Goal: Task Accomplishment & Management: Complete application form

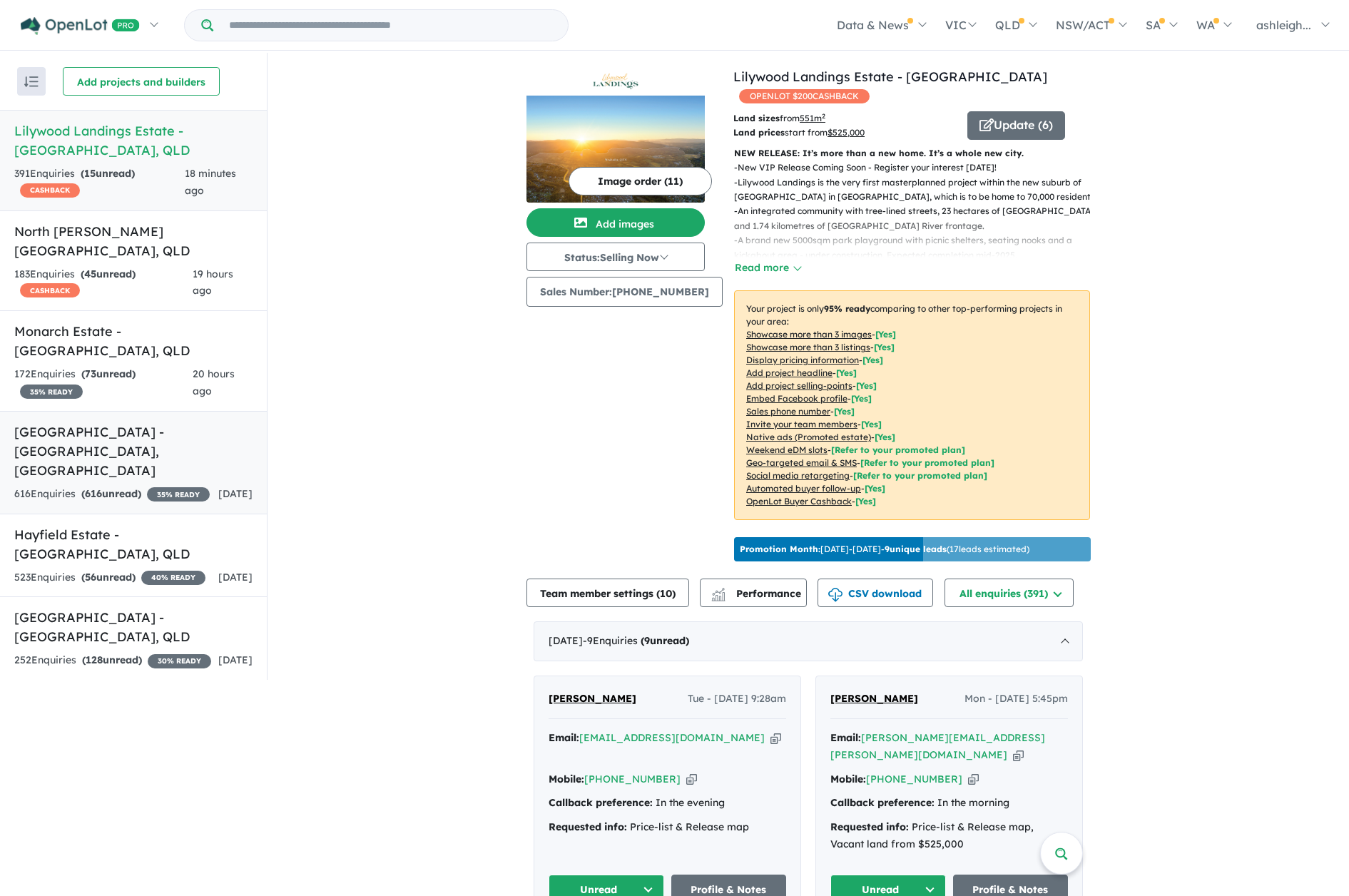
click at [103, 422] on h5 "[GEOGRAPHIC_DATA] - [GEOGRAPHIC_DATA] , [GEOGRAPHIC_DATA]" at bounding box center [134, 450] width 238 height 58
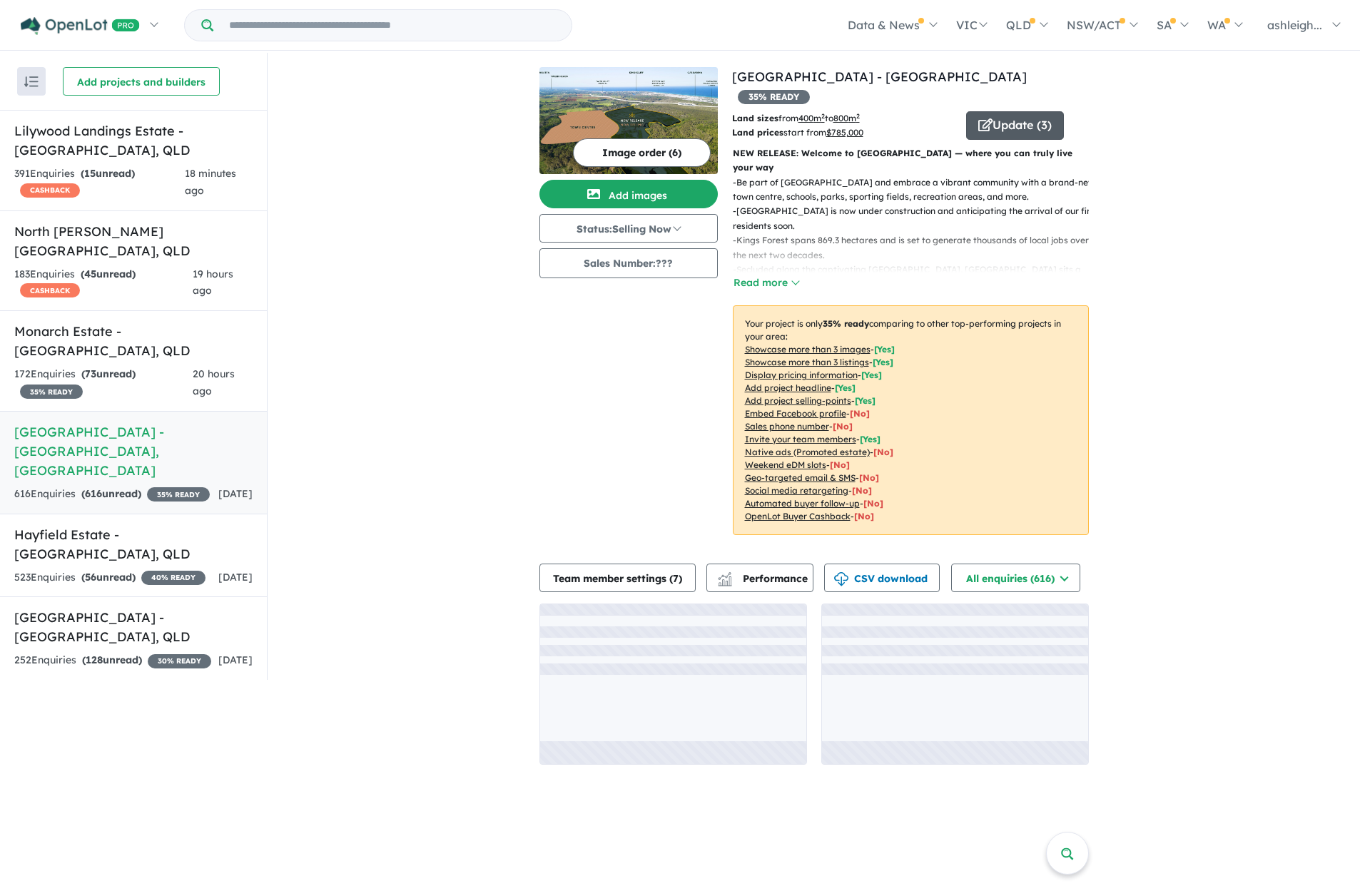
click at [1023, 112] on button "Update ( 3 )" at bounding box center [1014, 125] width 98 height 28
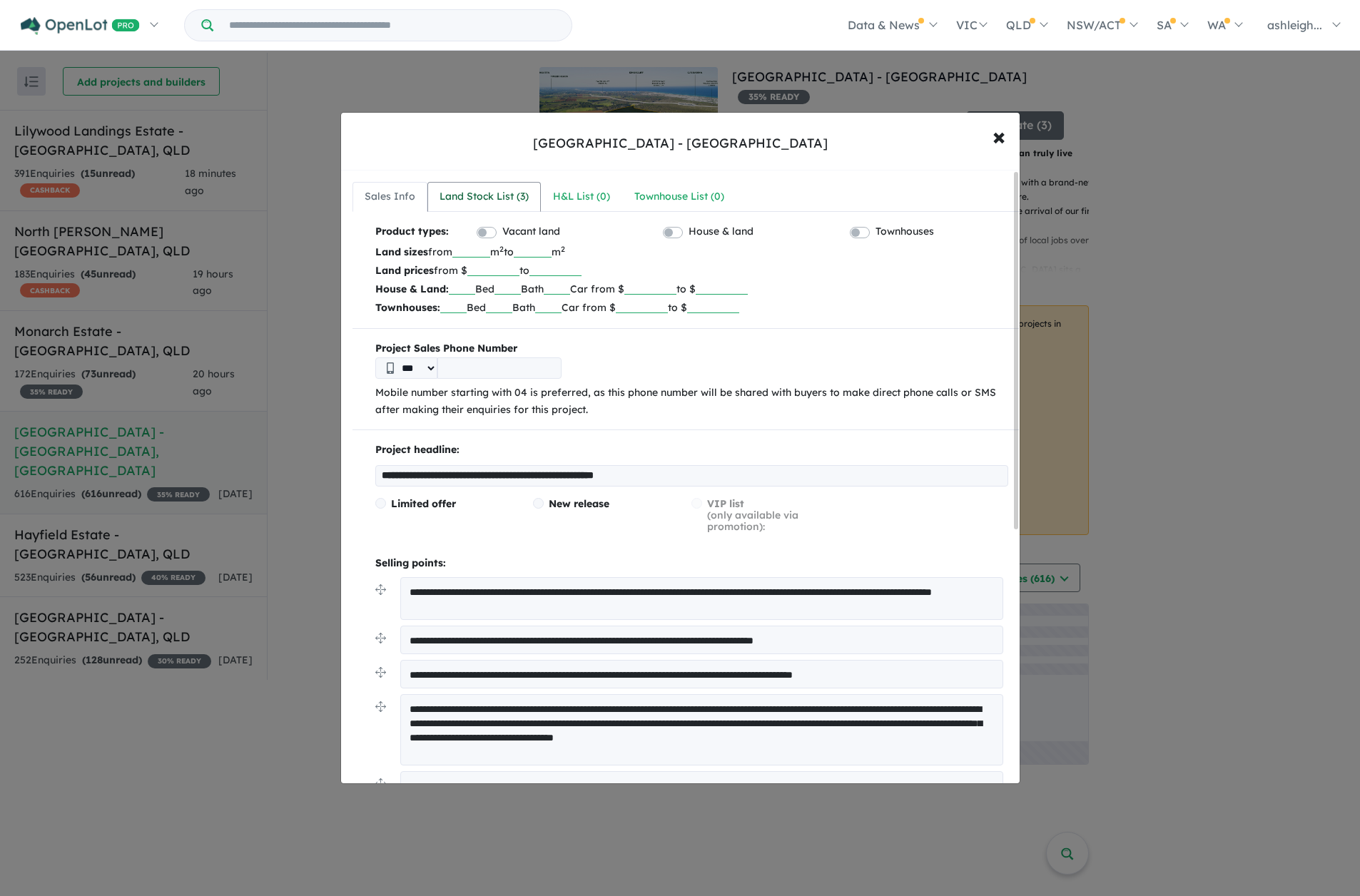
click at [519, 200] on div "Land Stock List ( 3 )" at bounding box center [483, 197] width 89 height 17
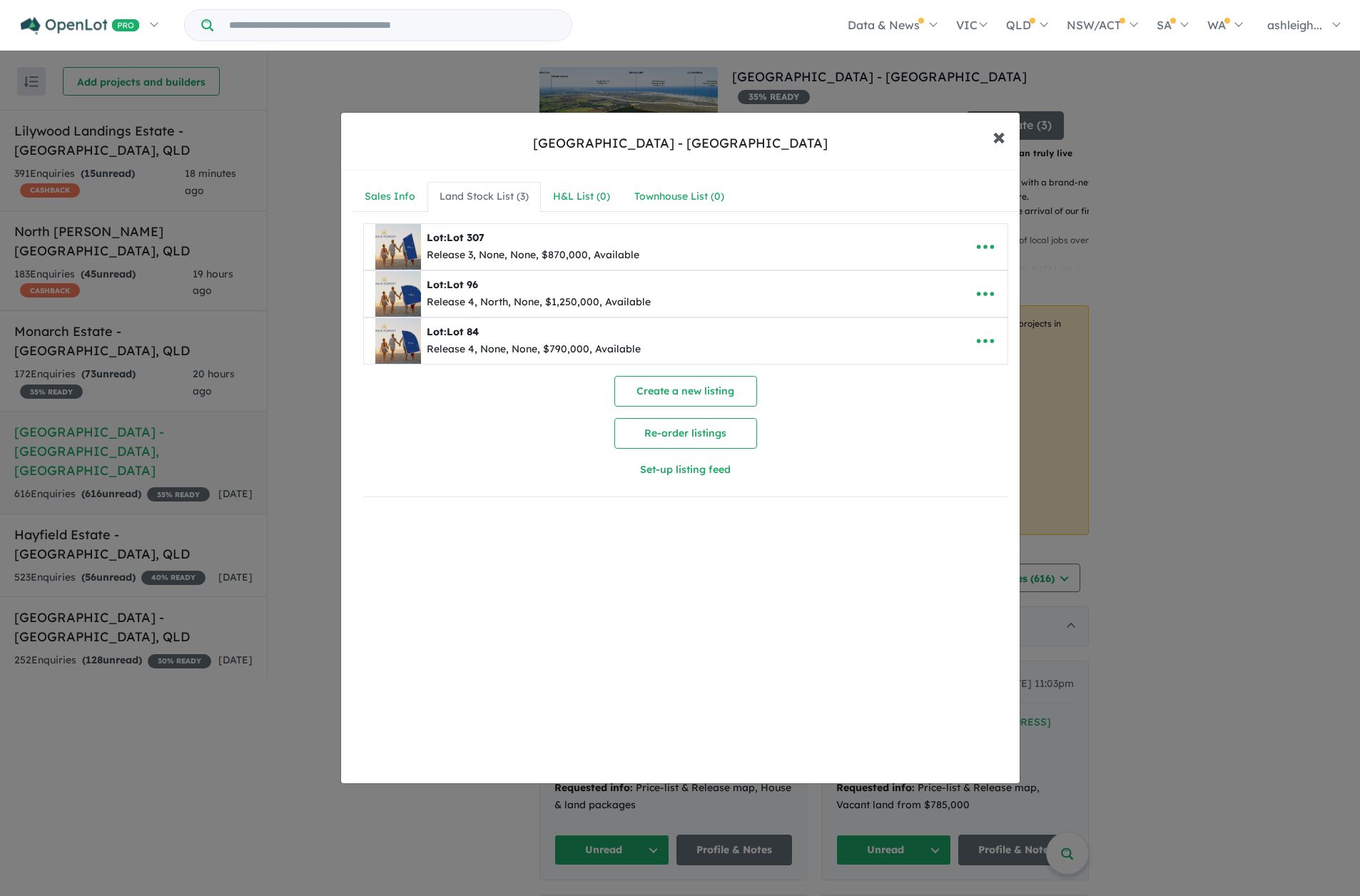
click at [999, 137] on span "×" at bounding box center [998, 136] width 13 height 31
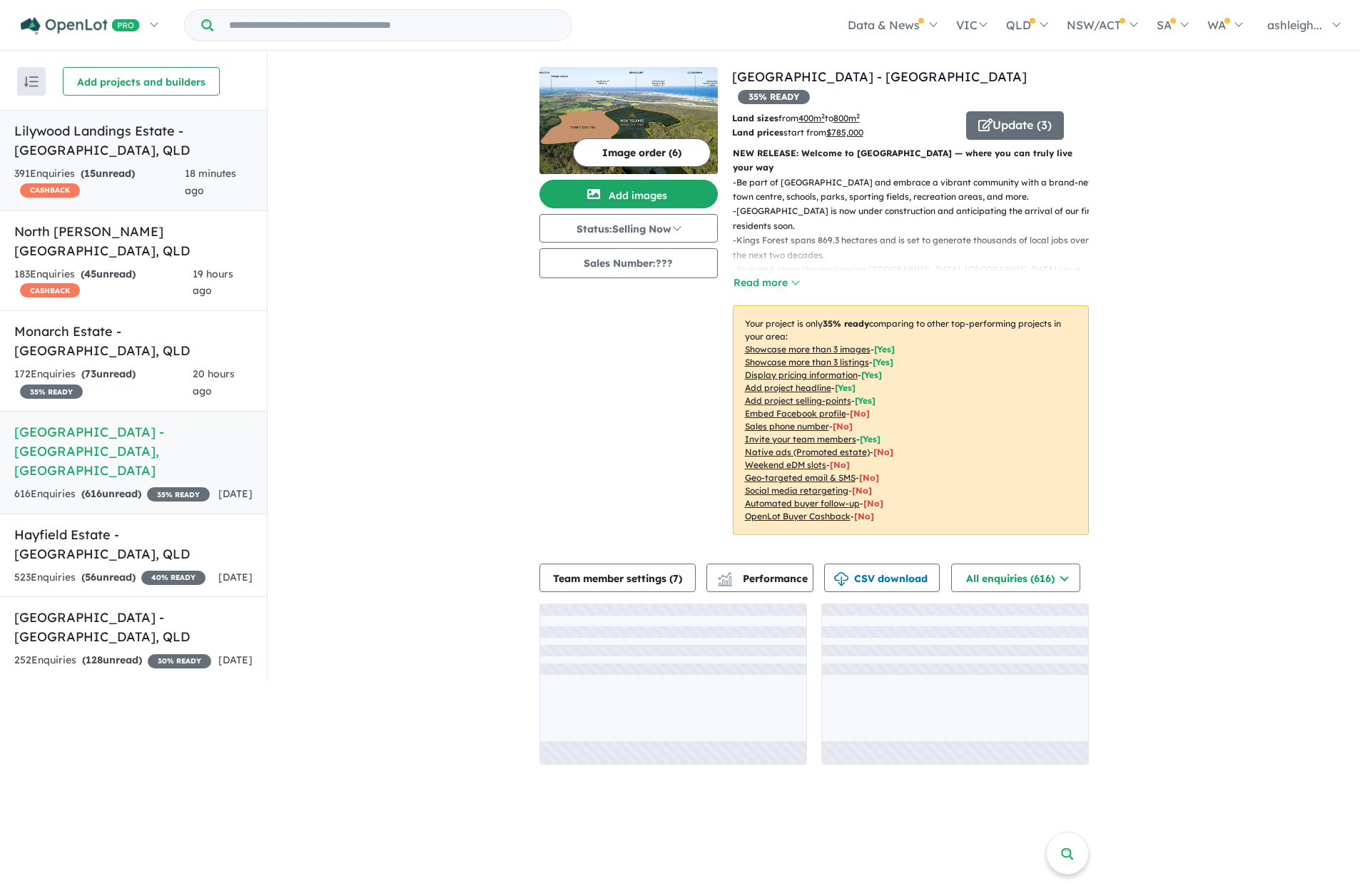
click at [106, 173] on strong "( 15 unread)" at bounding box center [107, 173] width 54 height 13
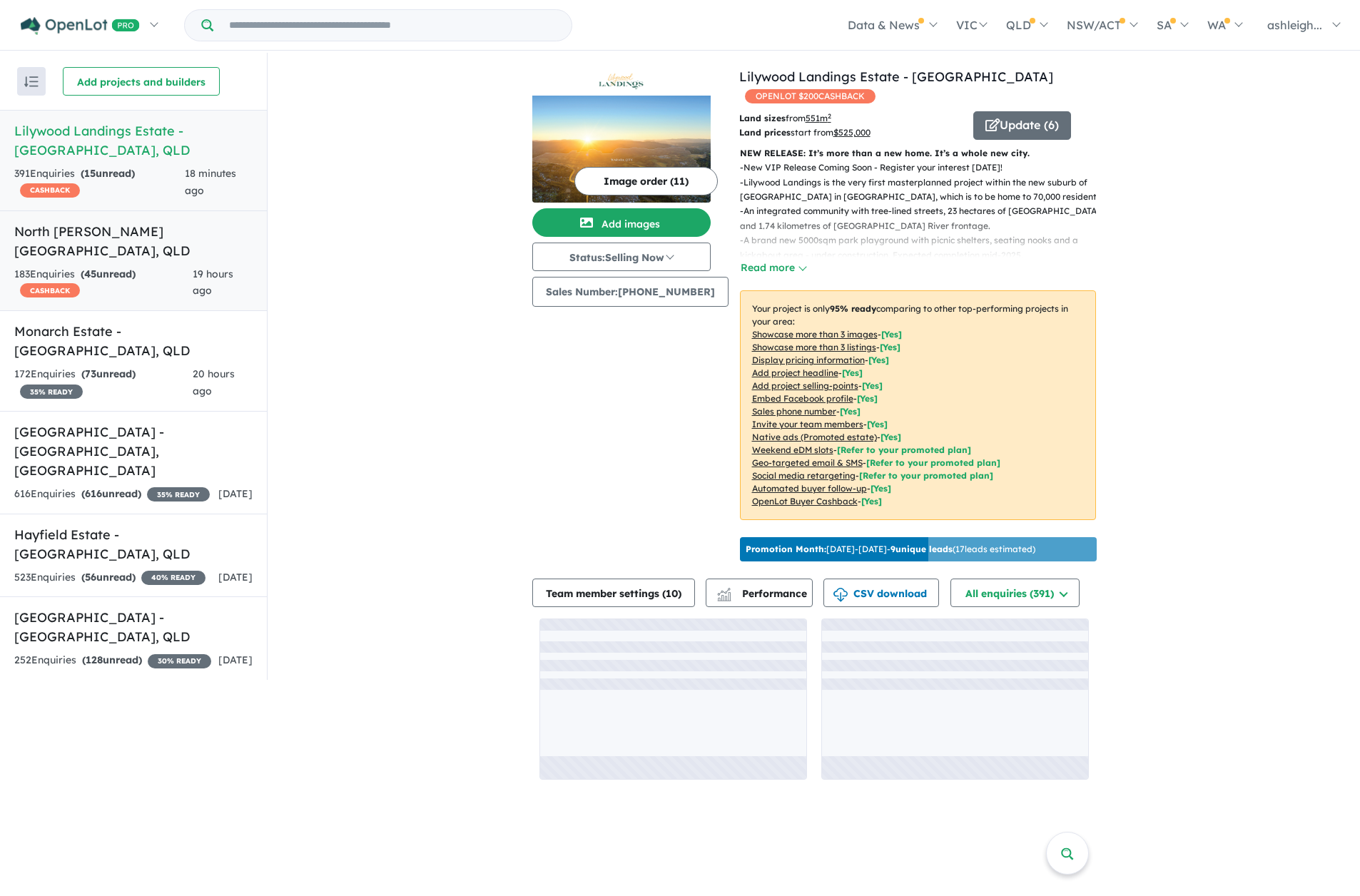
click at [107, 233] on h5 "North [PERSON_NAME][GEOGRAPHIC_DATA] , [GEOGRAPHIC_DATA]" at bounding box center [134, 241] width 238 height 38
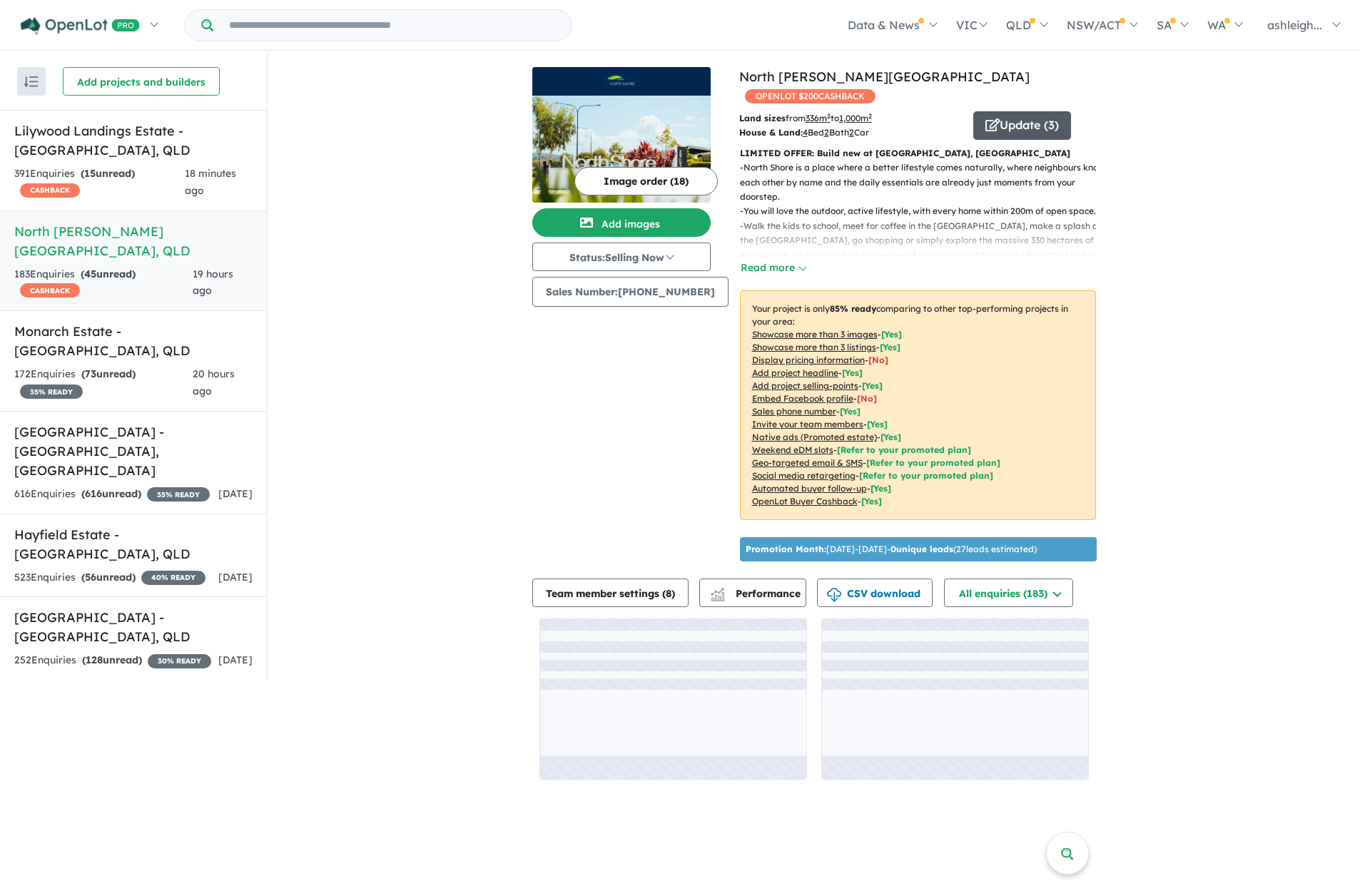
click at [1031, 112] on button "Update ( 3 )" at bounding box center [1021, 125] width 98 height 28
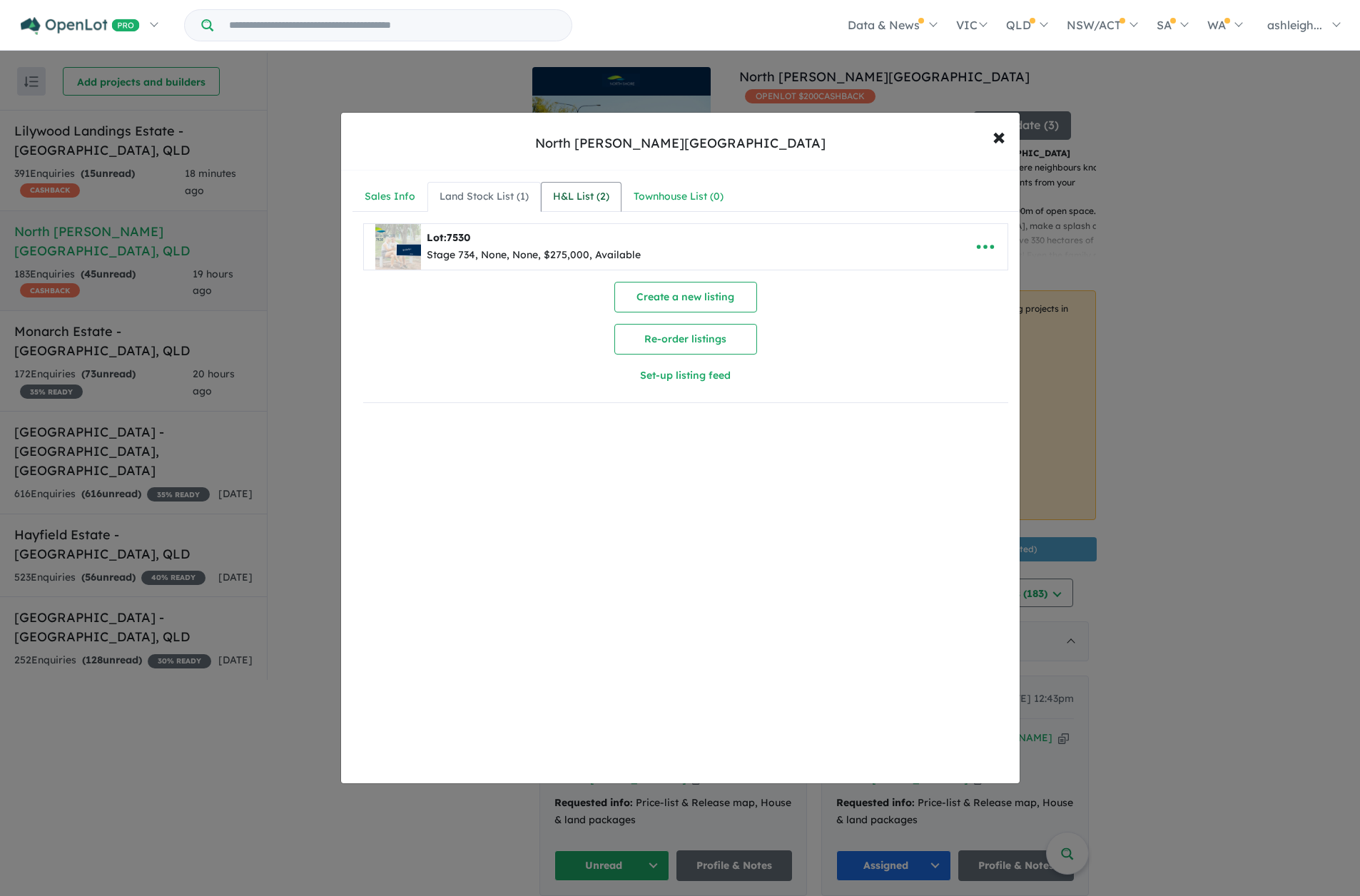
click at [565, 188] on link "H&L List ( 2 )" at bounding box center [581, 197] width 81 height 30
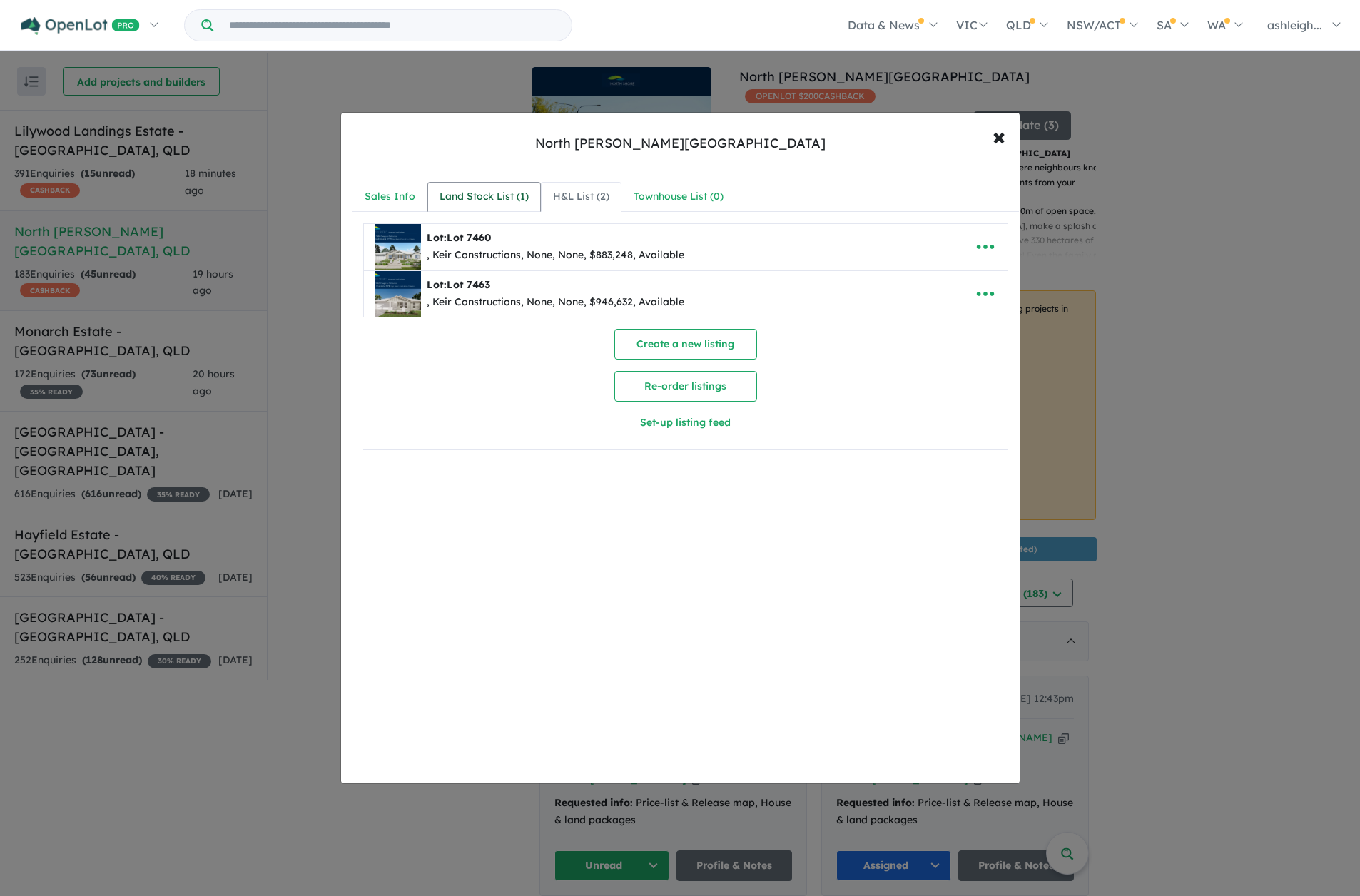
click at [474, 196] on div "Land Stock List ( 1 )" at bounding box center [483, 197] width 89 height 17
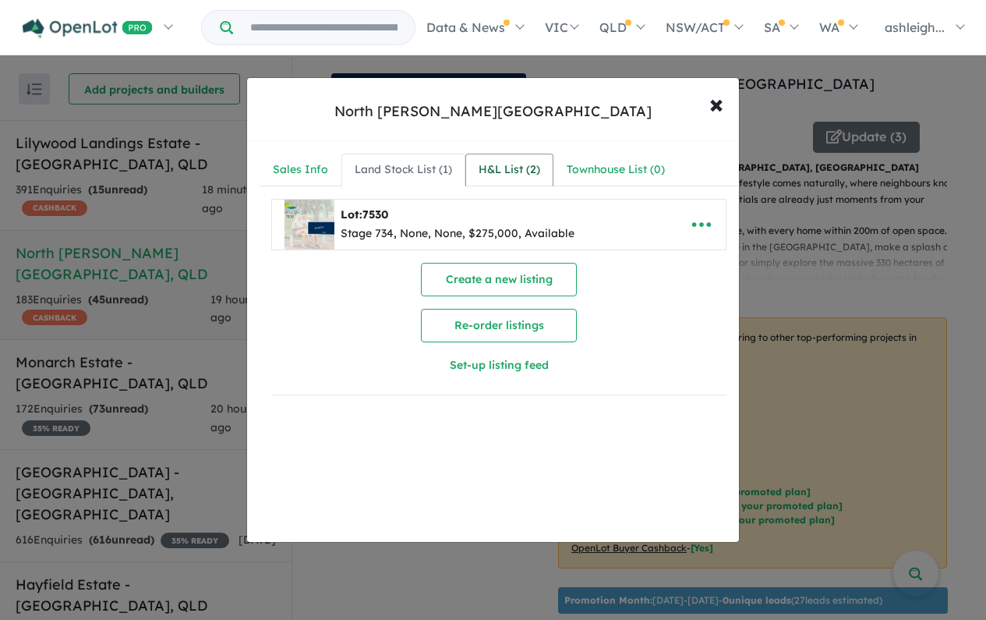
click at [528, 161] on div "H&L List ( 2 )" at bounding box center [510, 170] width 62 height 19
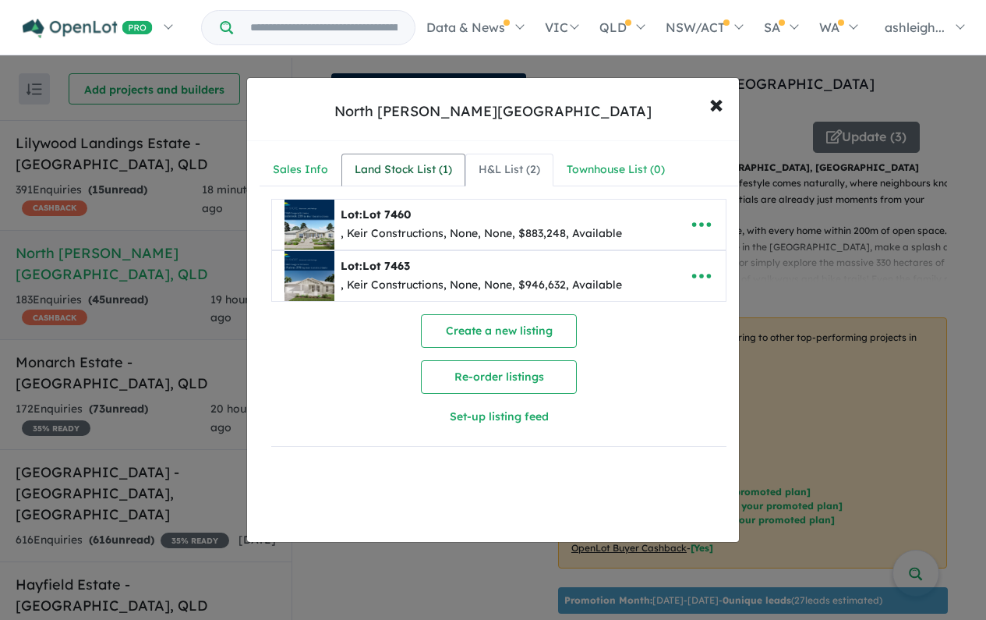
click at [424, 164] on div "Land Stock List ( 1 )" at bounding box center [403, 170] width 97 height 19
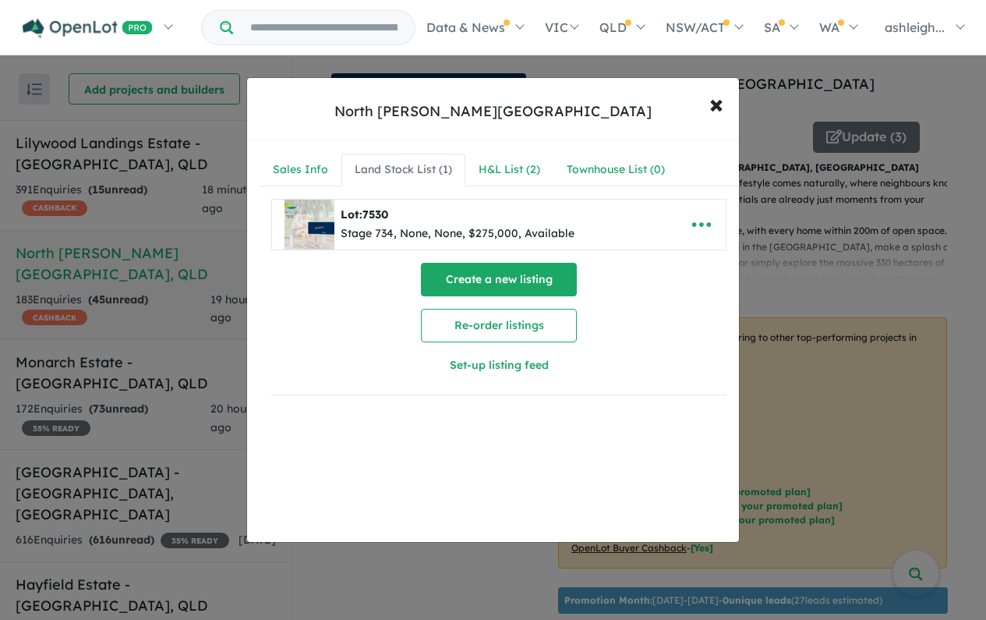
click at [490, 274] on button "Create a new listing" at bounding box center [499, 280] width 156 height 34
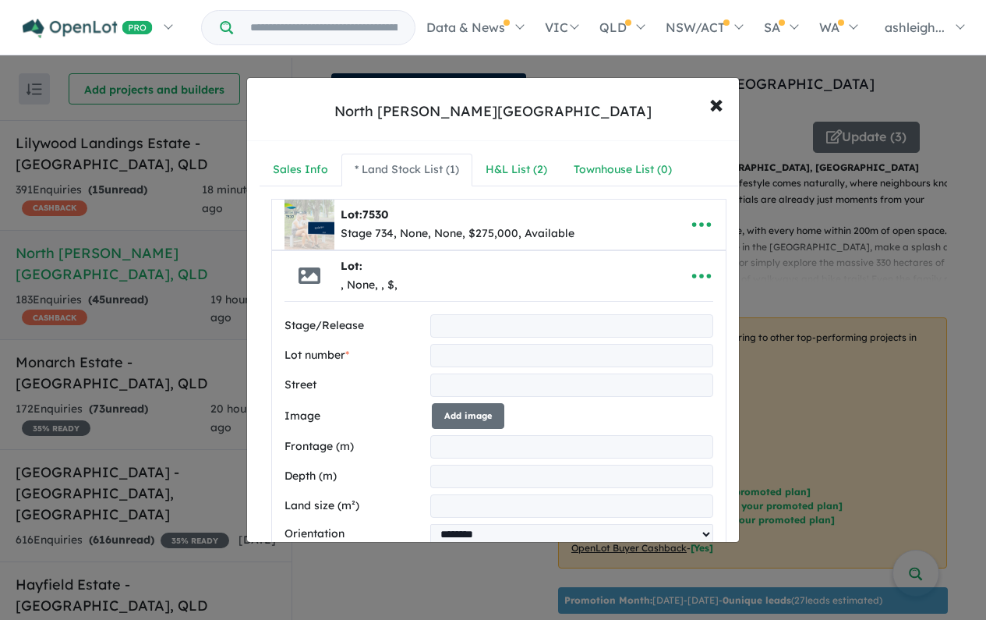
click at [455, 313] on div "**********" at bounding box center [499, 578] width 454 height 555
click at [458, 324] on input "text" at bounding box center [571, 325] width 283 height 23
type input "***"
click at [450, 361] on input "text" at bounding box center [571, 355] width 283 height 23
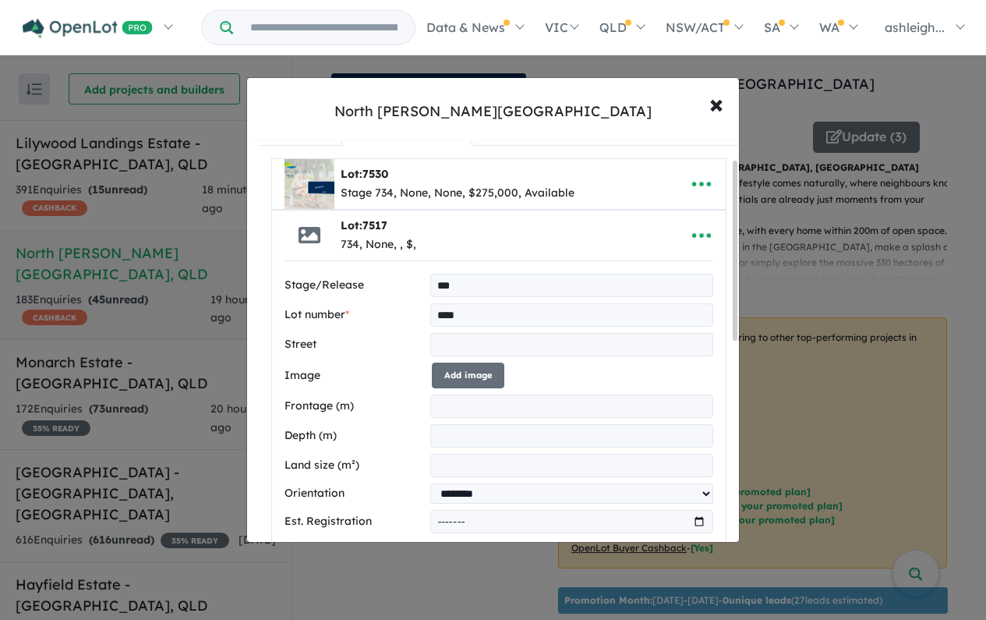
scroll to position [78, 0]
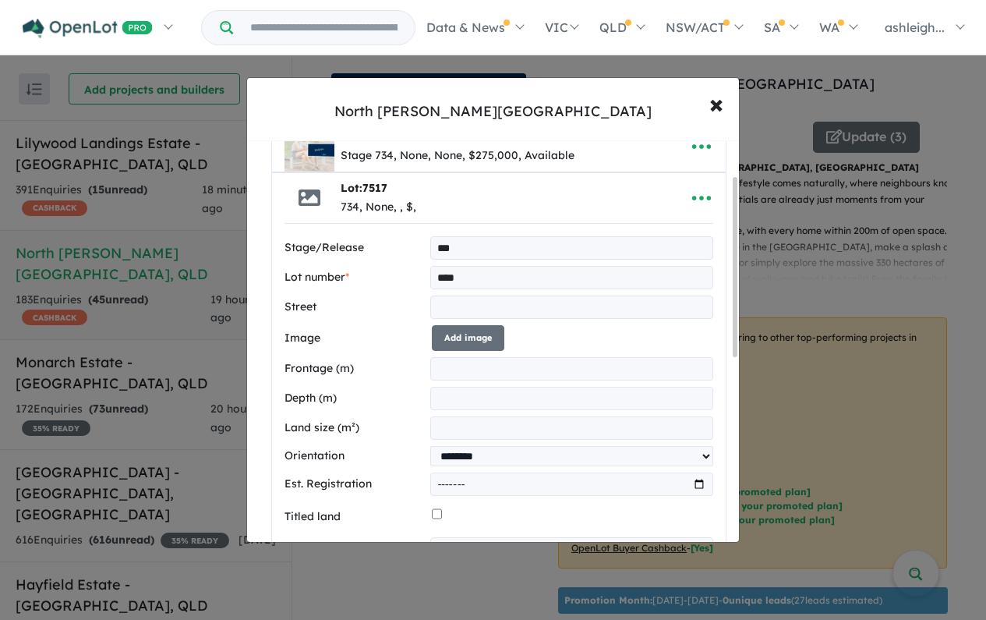
type input "****"
click at [492, 298] on input "text" at bounding box center [571, 306] width 283 height 23
type input "**********"
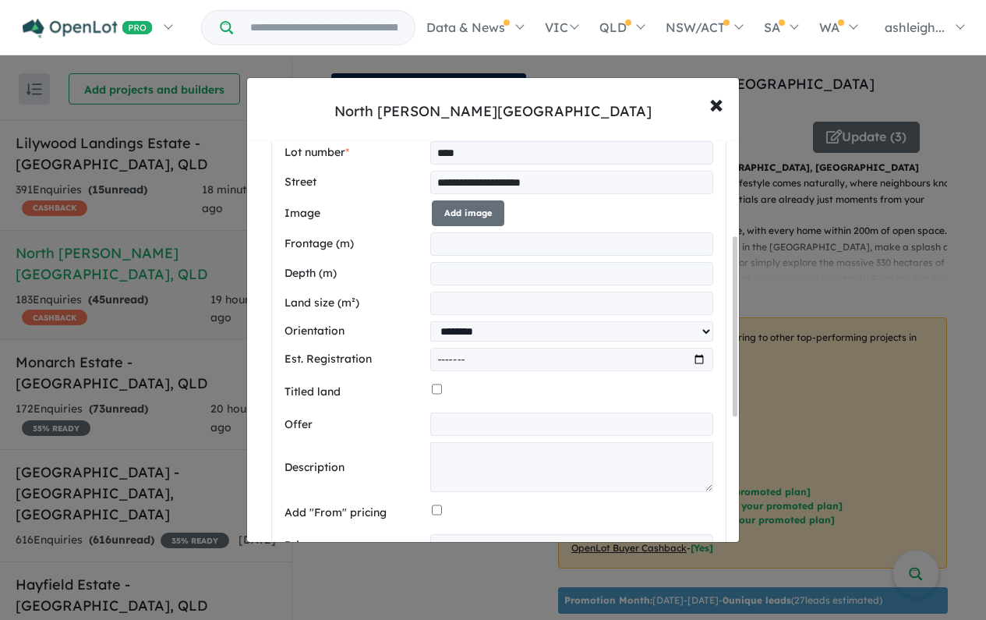
scroll to position [312, 0]
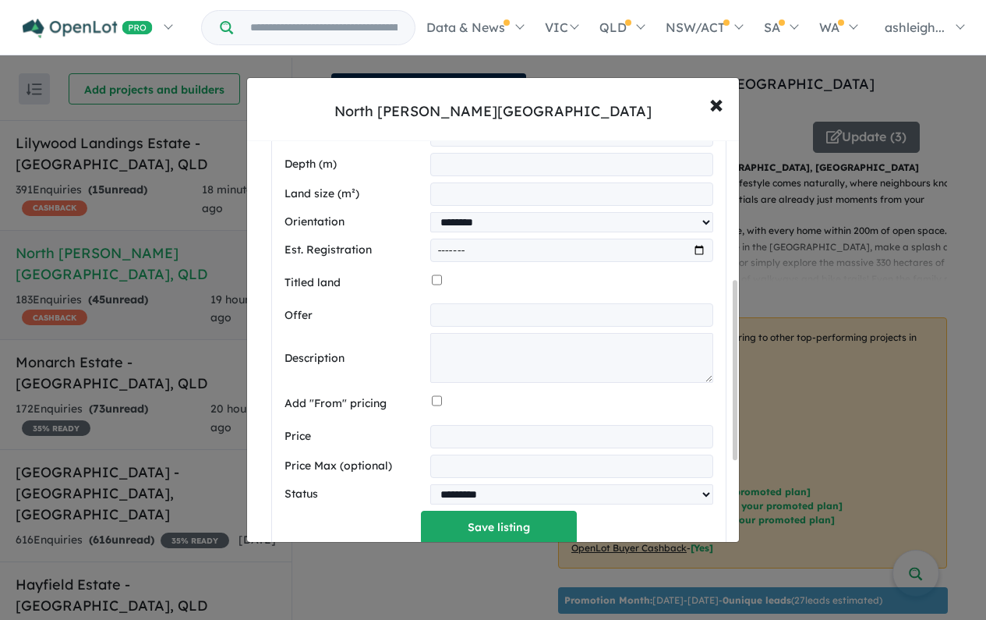
click at [470, 437] on input "number" at bounding box center [571, 436] width 283 height 23
type input "******"
click at [486, 419] on div at bounding box center [572, 404] width 281 height 30
click at [491, 461] on input "number" at bounding box center [571, 465] width 283 height 23
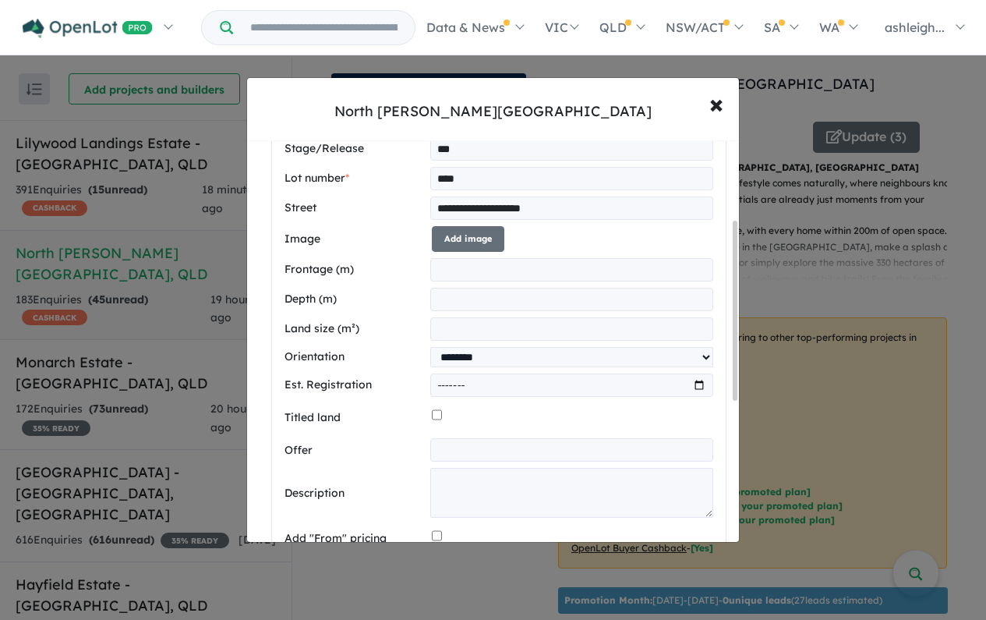
scroll to position [156, 0]
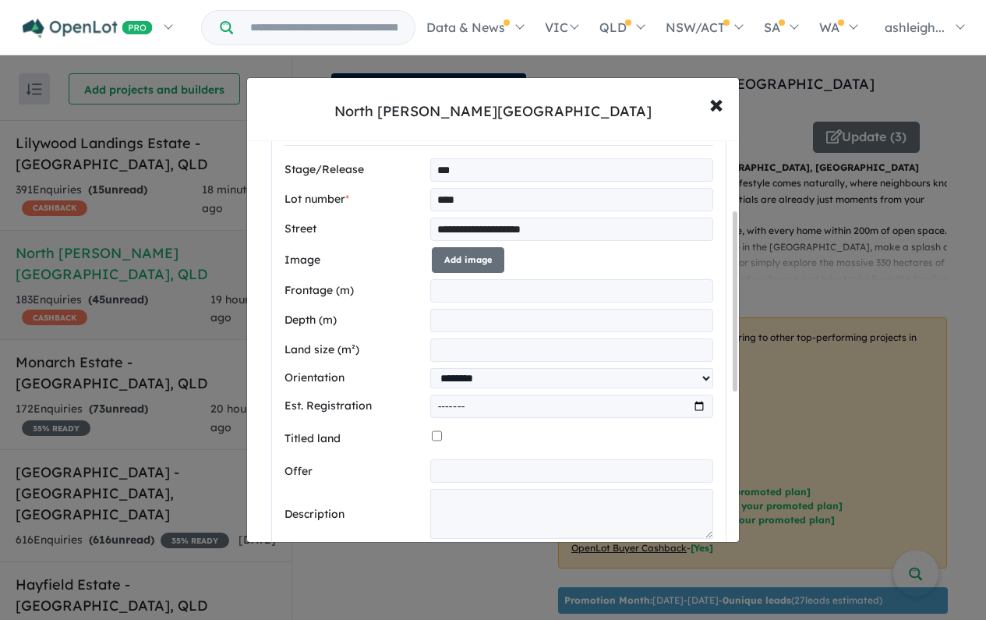
click at [463, 294] on input "number" at bounding box center [571, 290] width 283 height 23
type input "**"
click at [456, 319] on input "number" at bounding box center [571, 320] width 283 height 23
type input "****"
click at [471, 352] on input "number" at bounding box center [571, 349] width 283 height 23
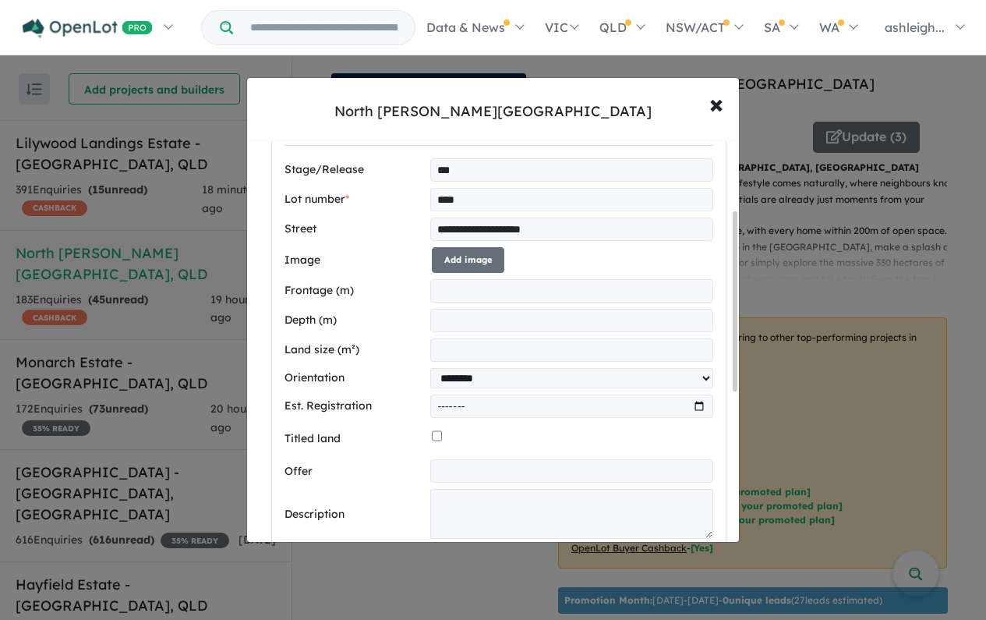
type input "***"
click at [474, 465] on input "text" at bounding box center [571, 470] width 283 height 23
paste input "**********"
type input "**********"
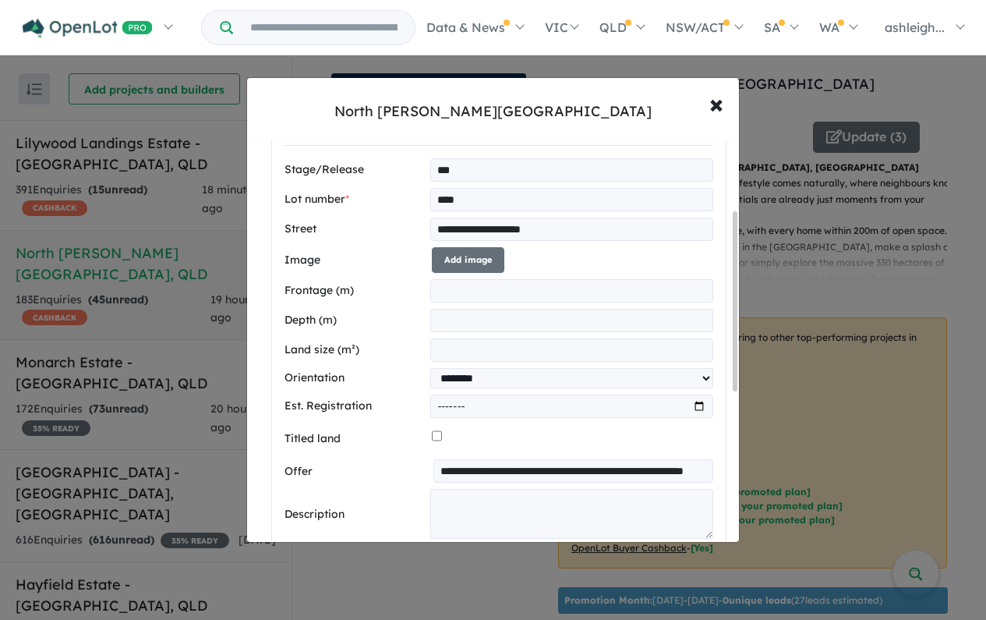
scroll to position [0, 0]
click at [588, 499] on textarea at bounding box center [571, 514] width 283 height 50
paste textarea "**********"
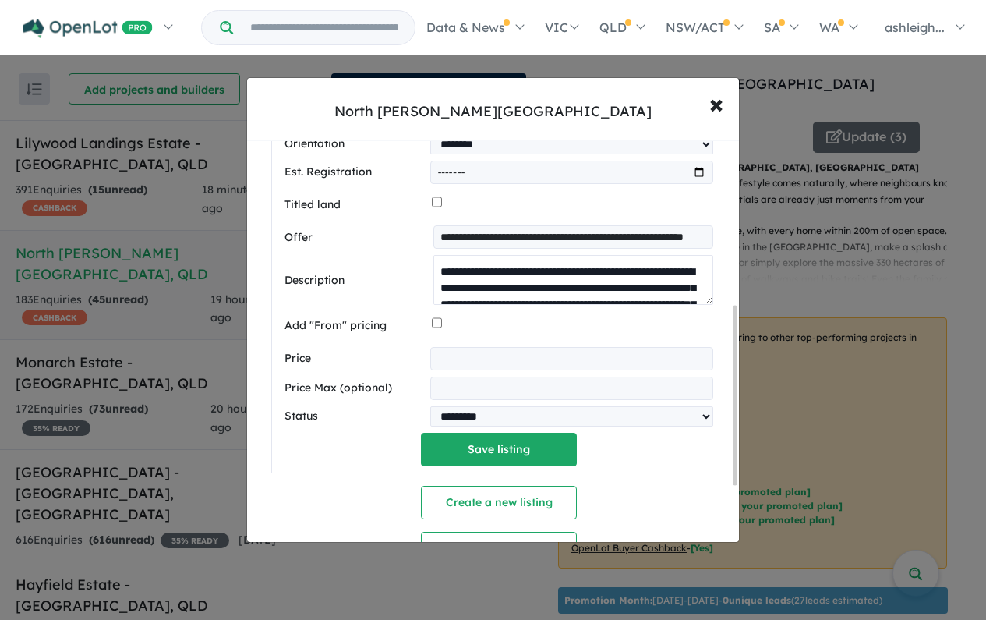
scroll to position [234, 0]
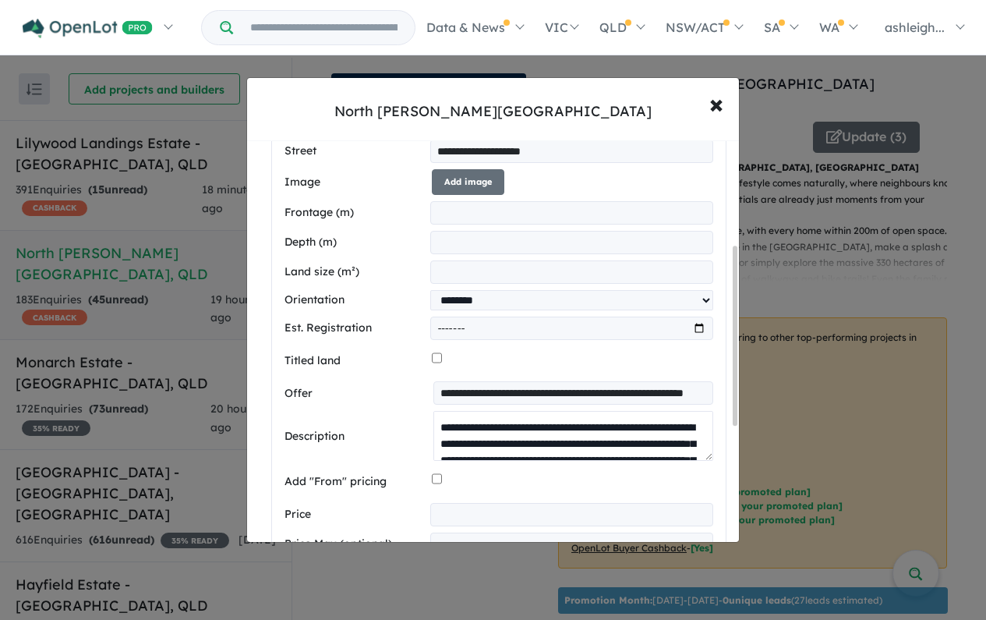
type textarea "**********"
click at [473, 191] on button "Add image" at bounding box center [468, 182] width 72 height 26
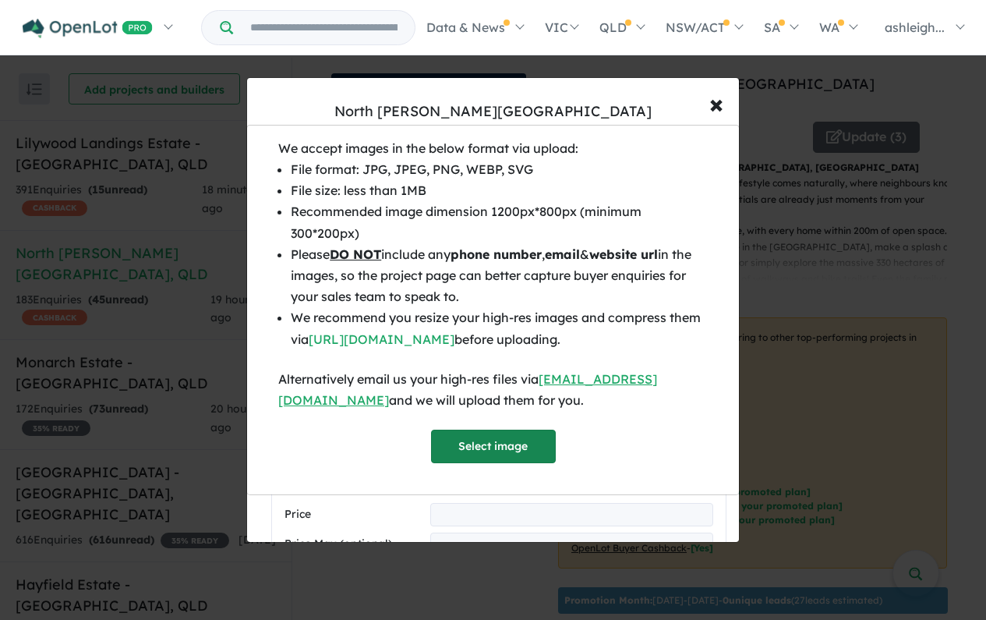
click at [524, 458] on button "Select image" at bounding box center [493, 447] width 125 height 34
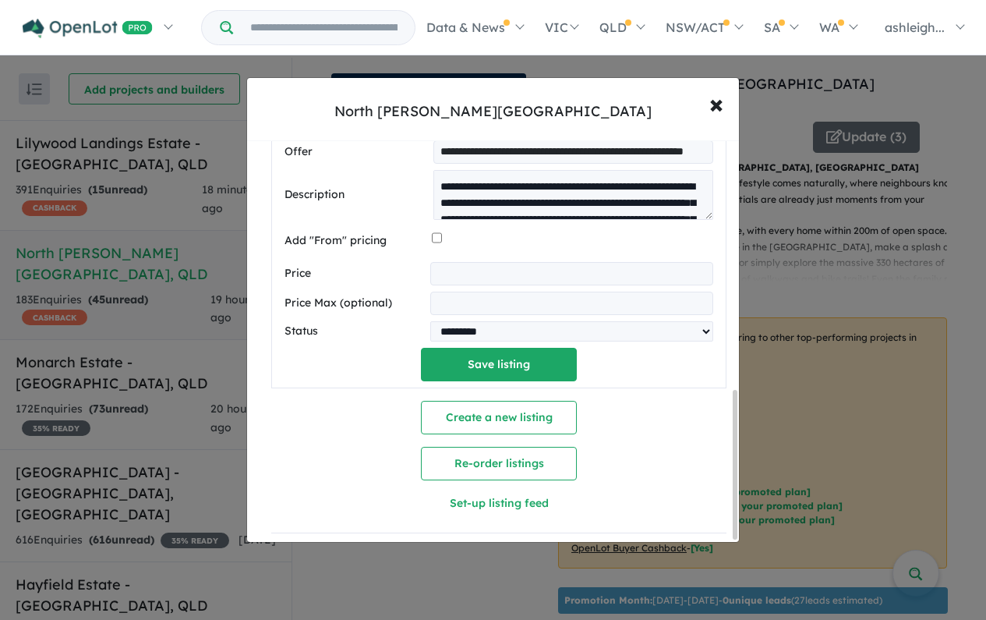
scroll to position [675, 0]
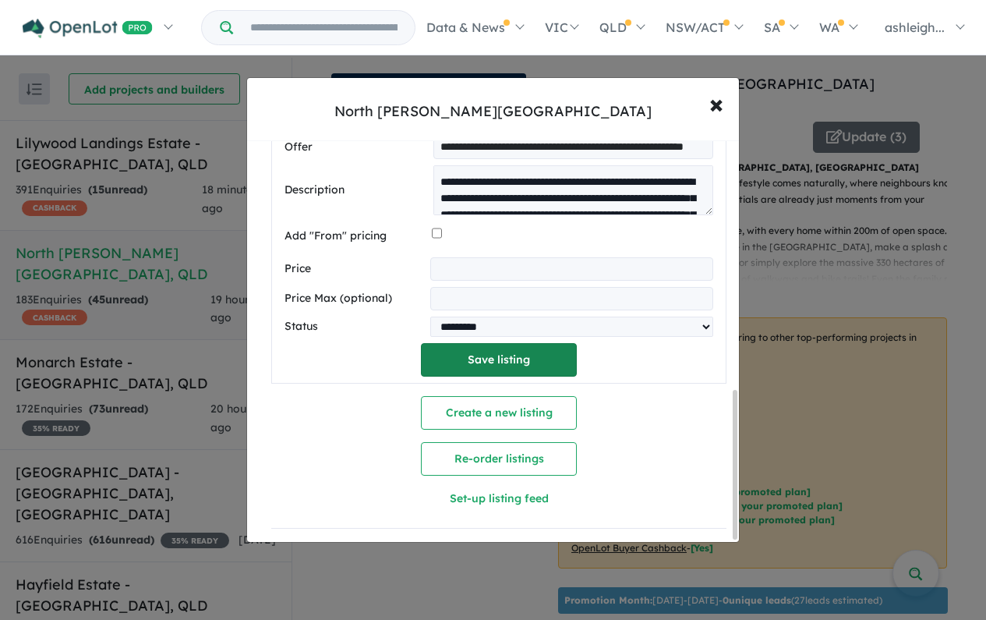
click at [553, 355] on button "Save listing" at bounding box center [499, 360] width 156 height 34
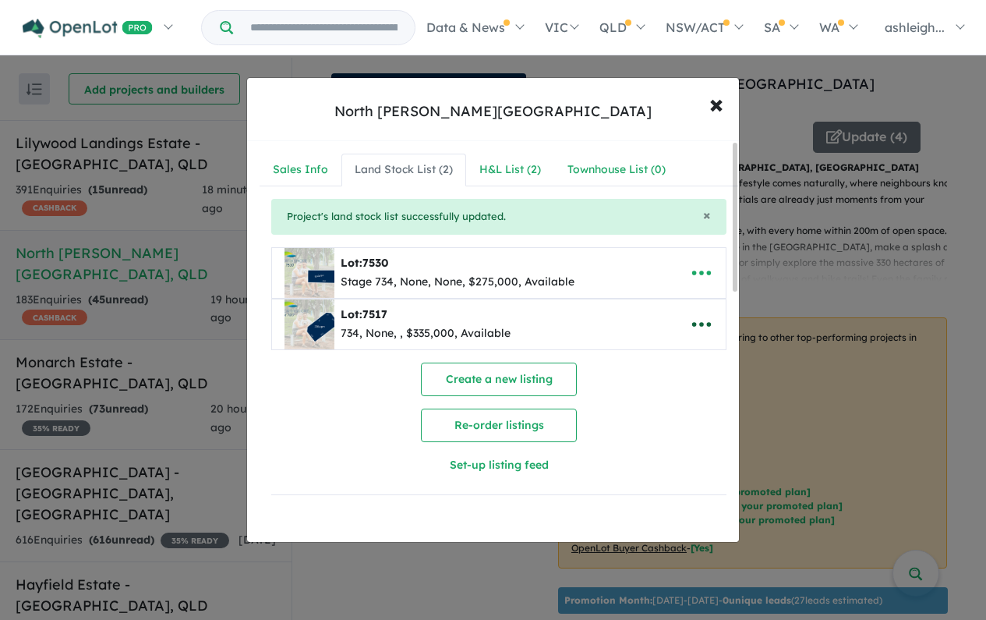
click at [694, 314] on icon "button" at bounding box center [701, 324] width 23 height 23
click at [649, 361] on link "Edit" at bounding box center [667, 363] width 115 height 36
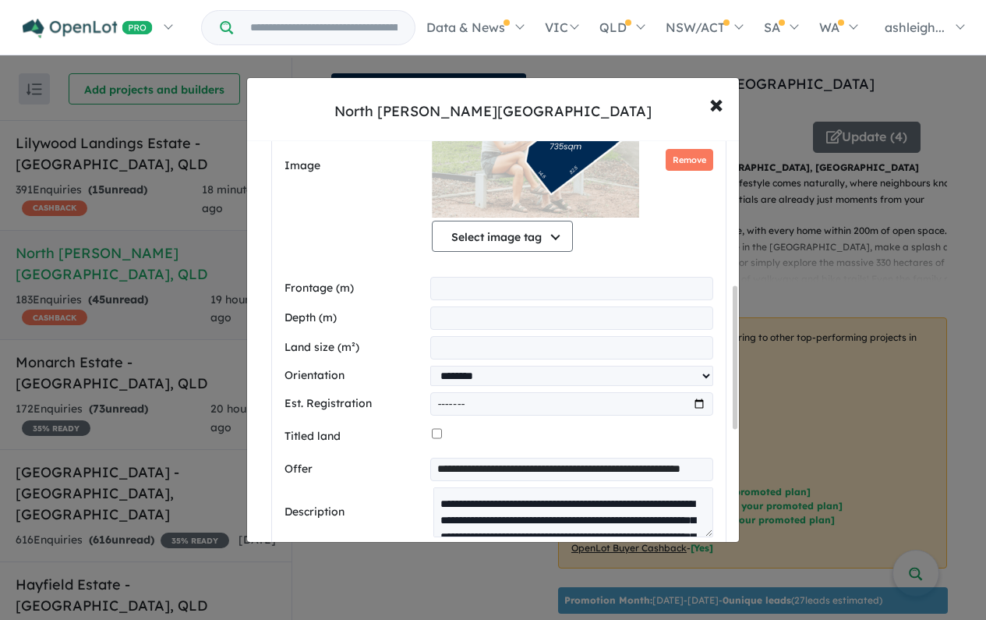
scroll to position [468, 0]
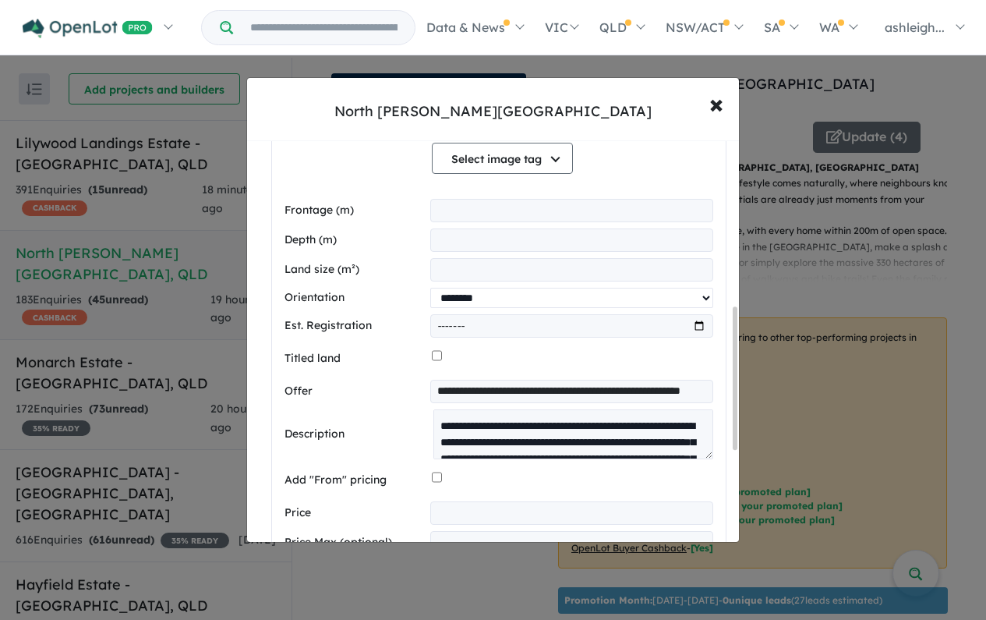
click at [474, 302] on select "**********" at bounding box center [571, 298] width 283 height 20
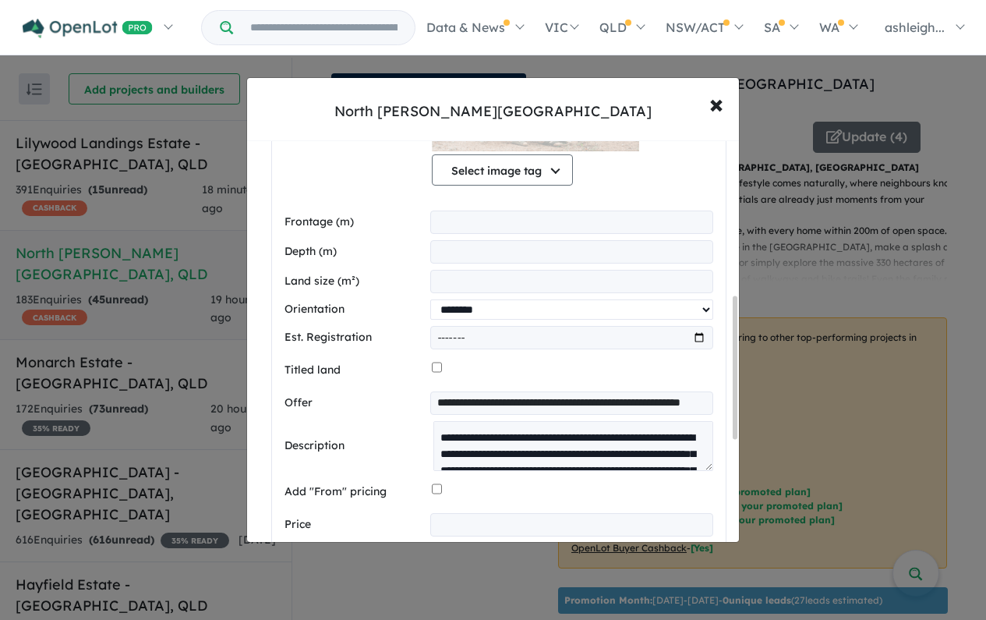
scroll to position [546, 0]
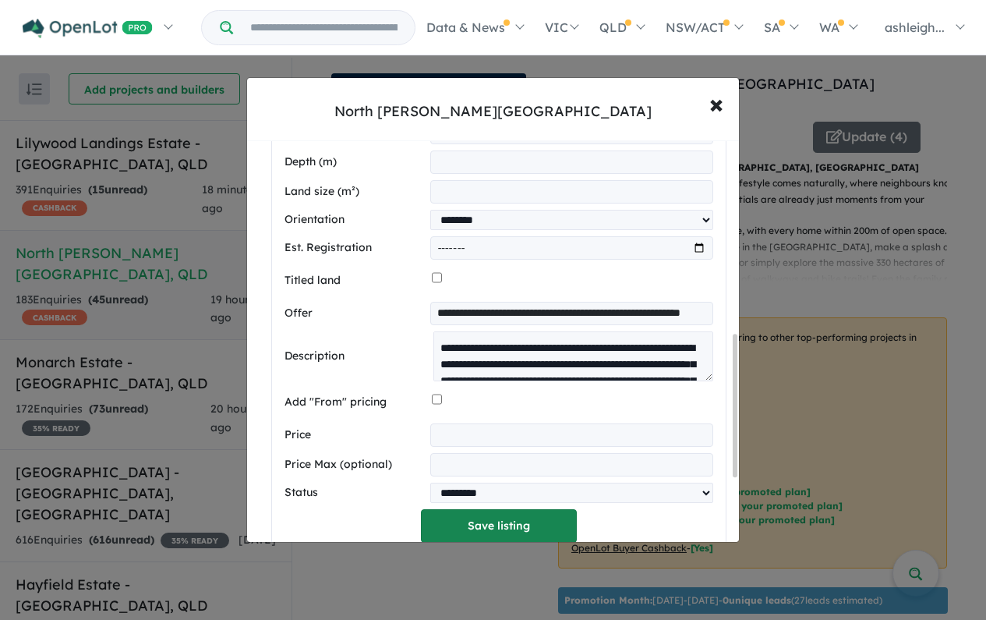
click at [518, 535] on button "Save listing" at bounding box center [499, 526] width 156 height 34
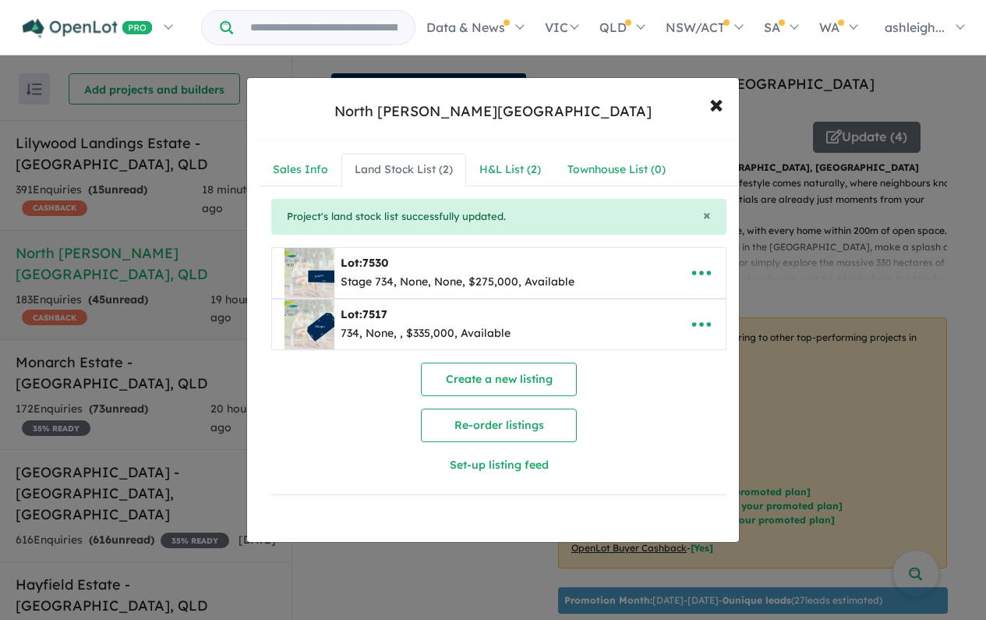
scroll to position [0, 0]
click at [690, 319] on icon "button" at bounding box center [701, 324] width 23 height 23
click at [654, 366] on link "Edit" at bounding box center [667, 363] width 115 height 36
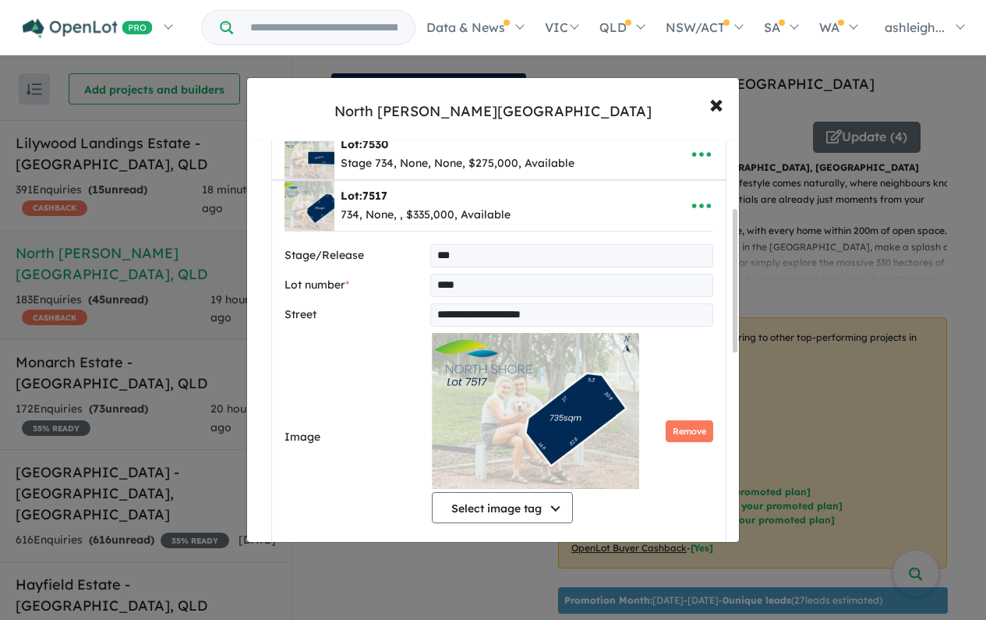
scroll to position [234, 0]
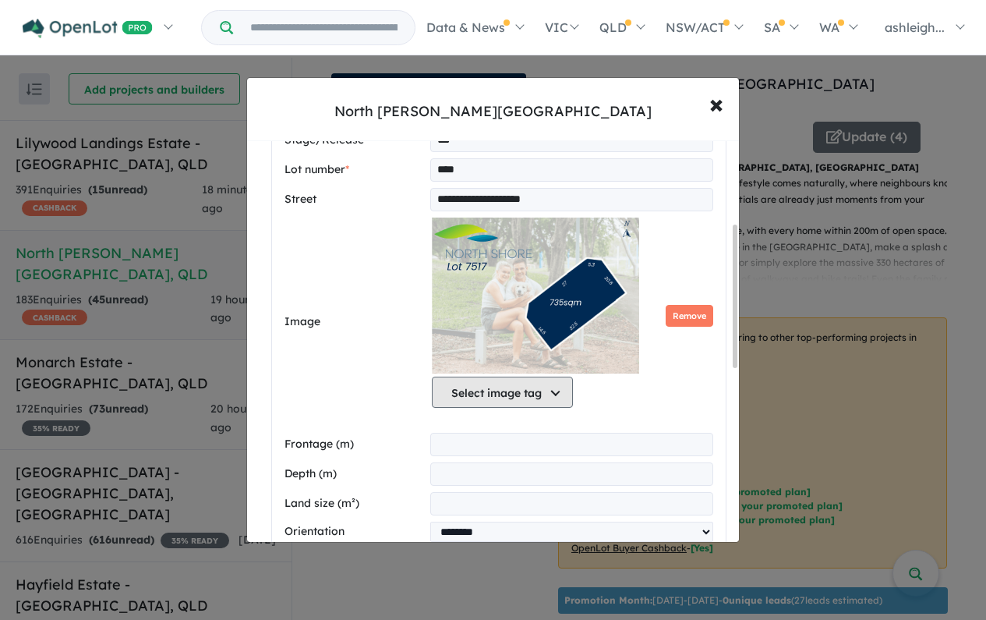
click at [534, 402] on button "Select image tag" at bounding box center [502, 392] width 141 height 31
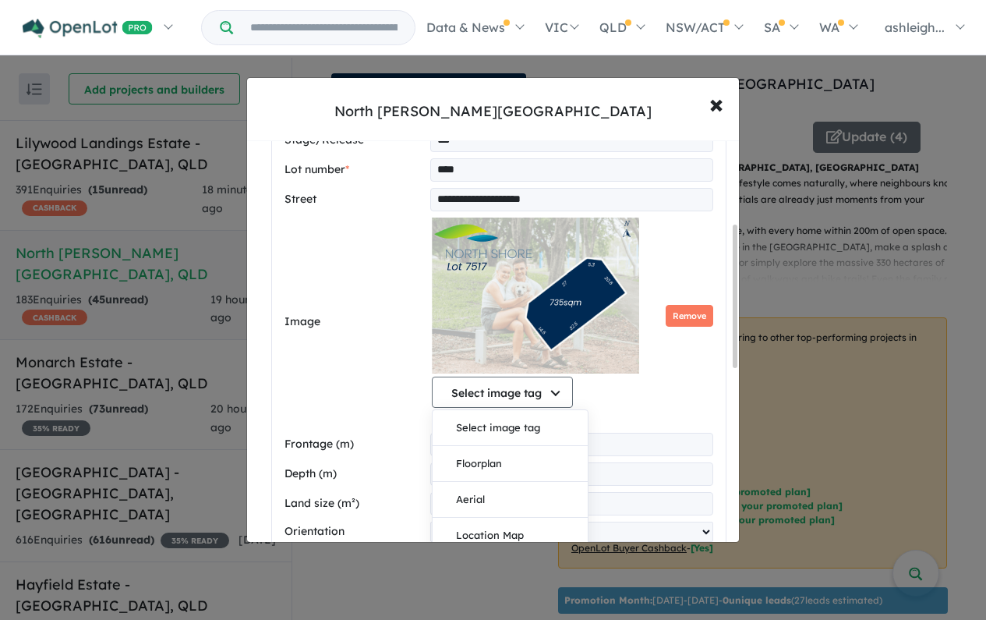
click at [612, 397] on div "Select image tag Select image tag Floorplan Aerial Location Map Masterplan Life…" at bounding box center [536, 392] width 208 height 31
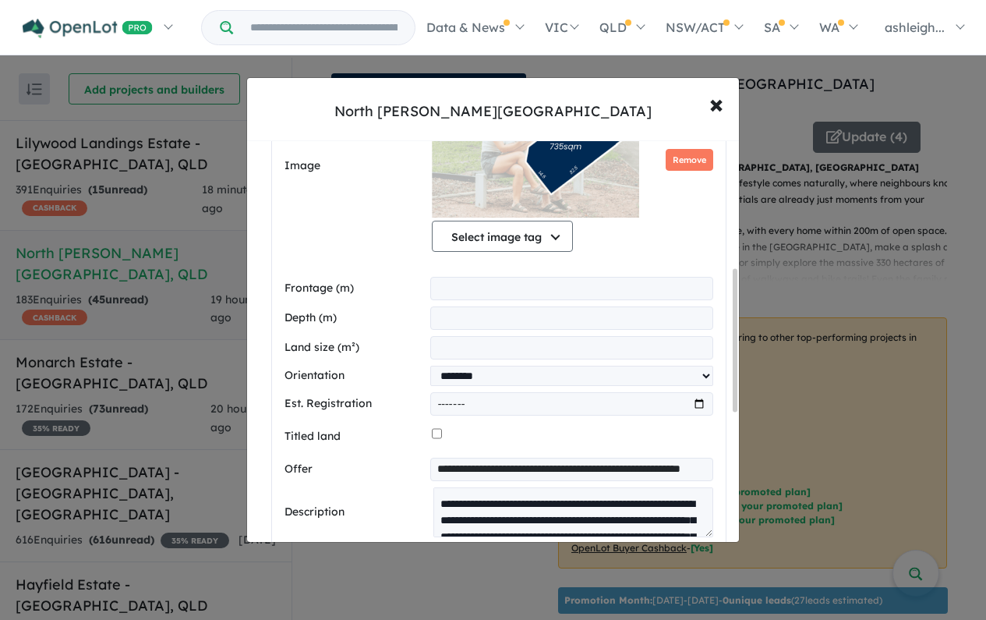
scroll to position [312, 0]
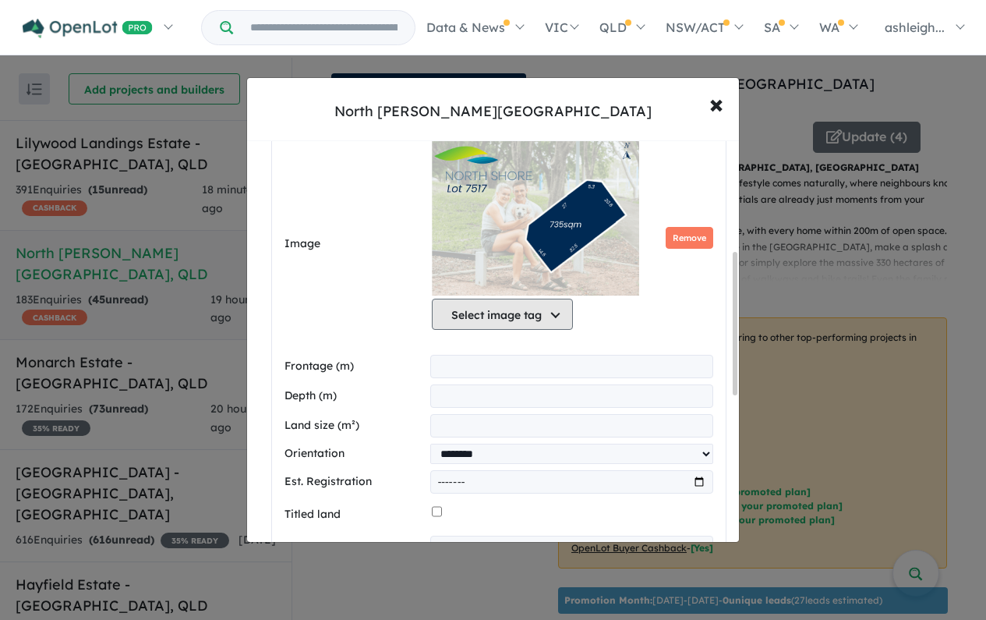
click at [550, 319] on button "Select image tag" at bounding box center [502, 314] width 141 height 31
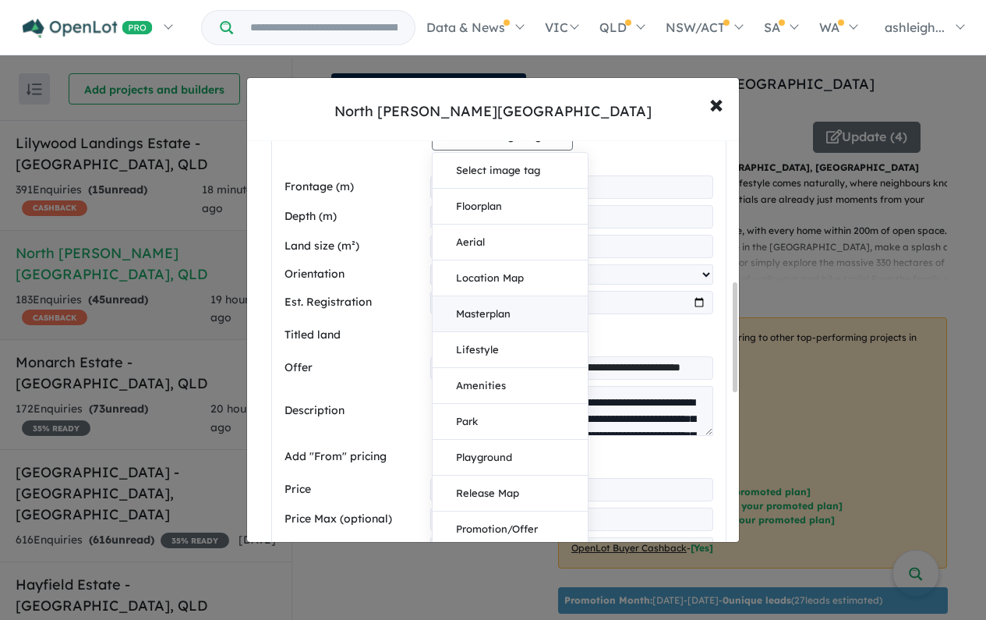
scroll to position [518, 0]
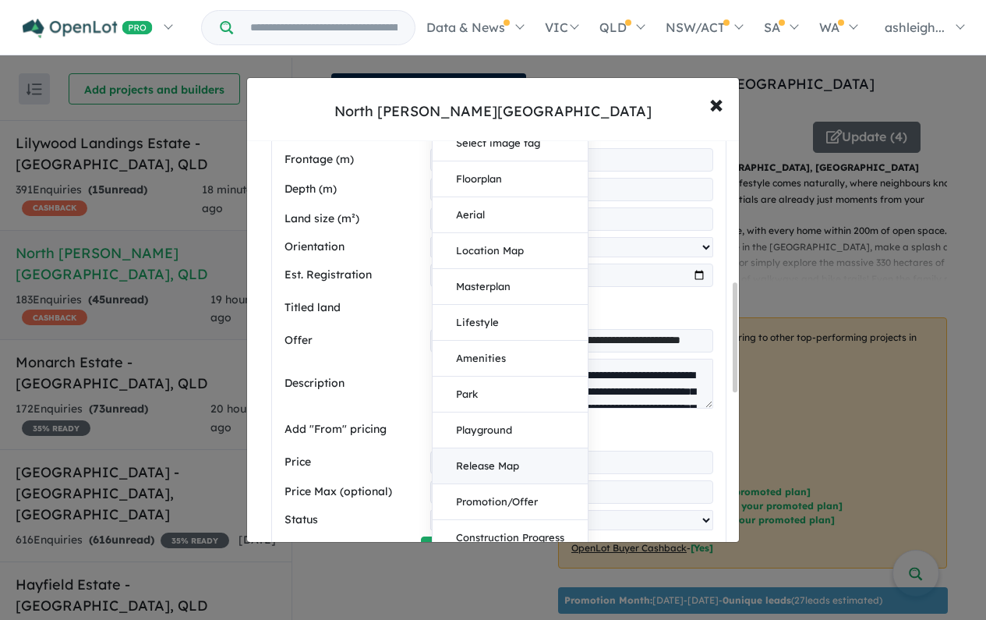
click at [509, 465] on button "Release Map" at bounding box center [510, 466] width 155 height 36
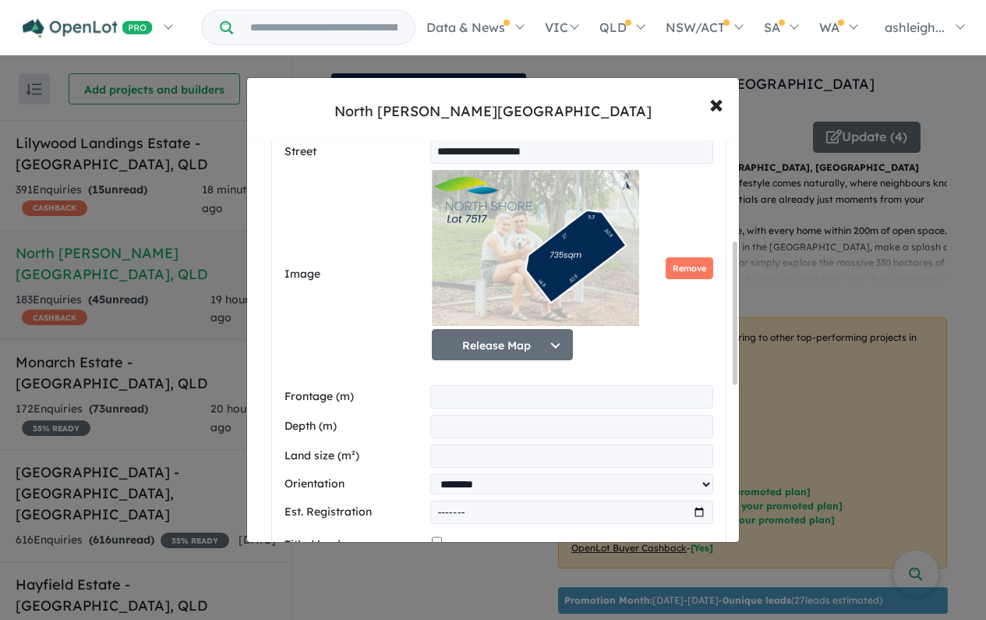
click at [684, 313] on div "Release Map Select image tag Floorplan Aerial Location Map Masterplan Lifestyle…" at bounding box center [572, 268] width 281 height 196
click at [462, 343] on button "Release Map" at bounding box center [502, 344] width 141 height 31
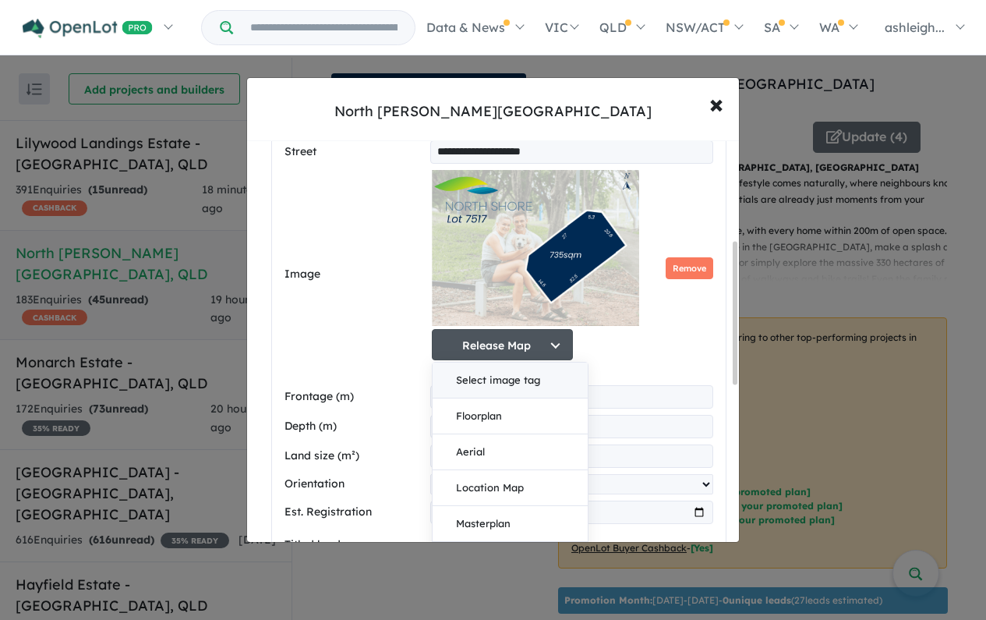
click at [526, 384] on button "Select image tag" at bounding box center [510, 380] width 155 height 36
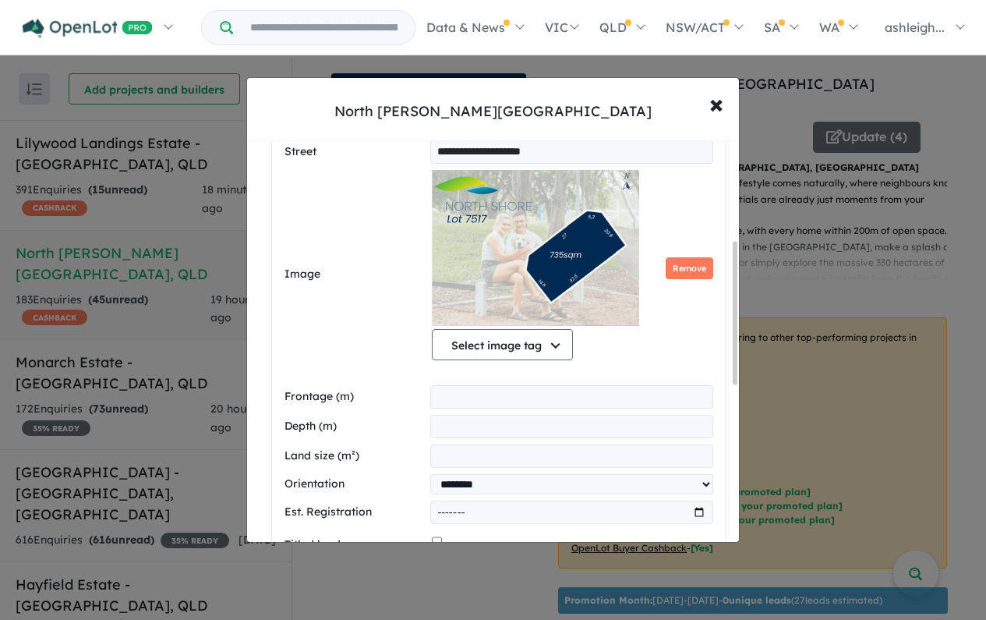
click at [604, 367] on div "Select image tag Select image tag Floorplan Aerial Location Map Masterplan Life…" at bounding box center [572, 274] width 281 height 209
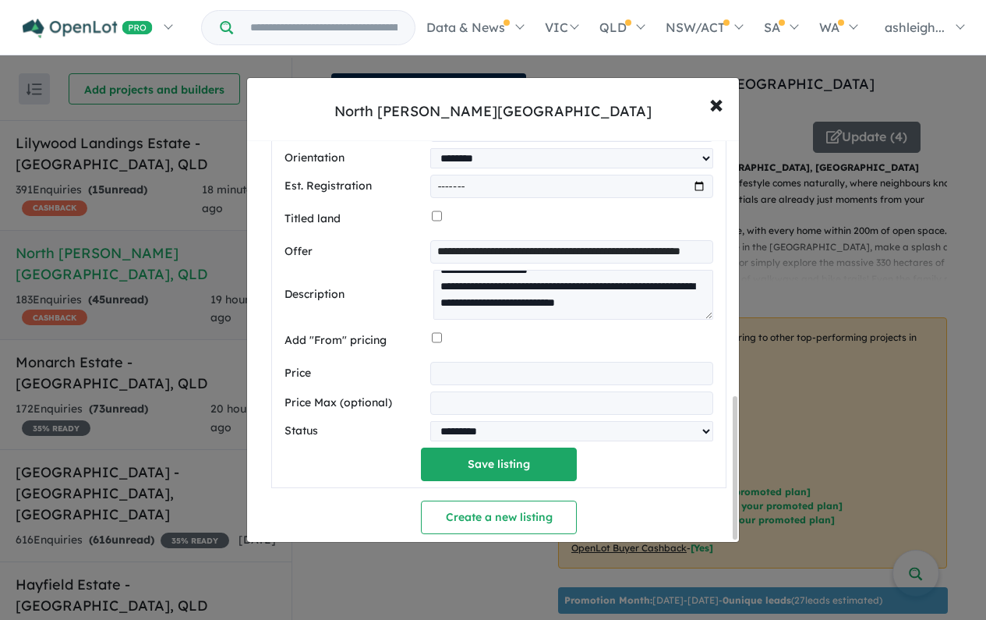
scroll to position [723, 0]
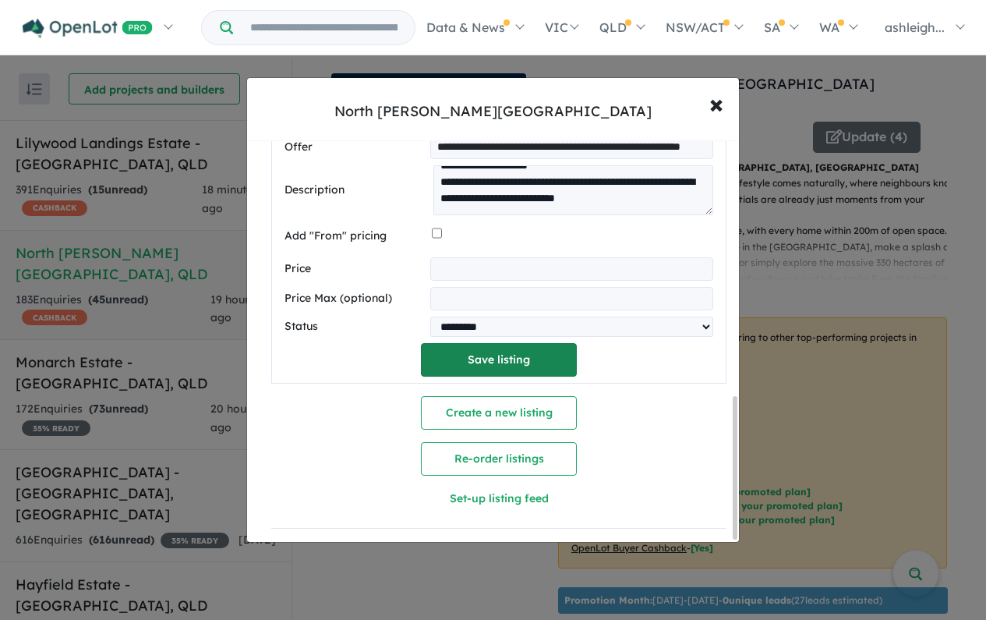
click at [501, 351] on button "Save listing" at bounding box center [499, 360] width 156 height 34
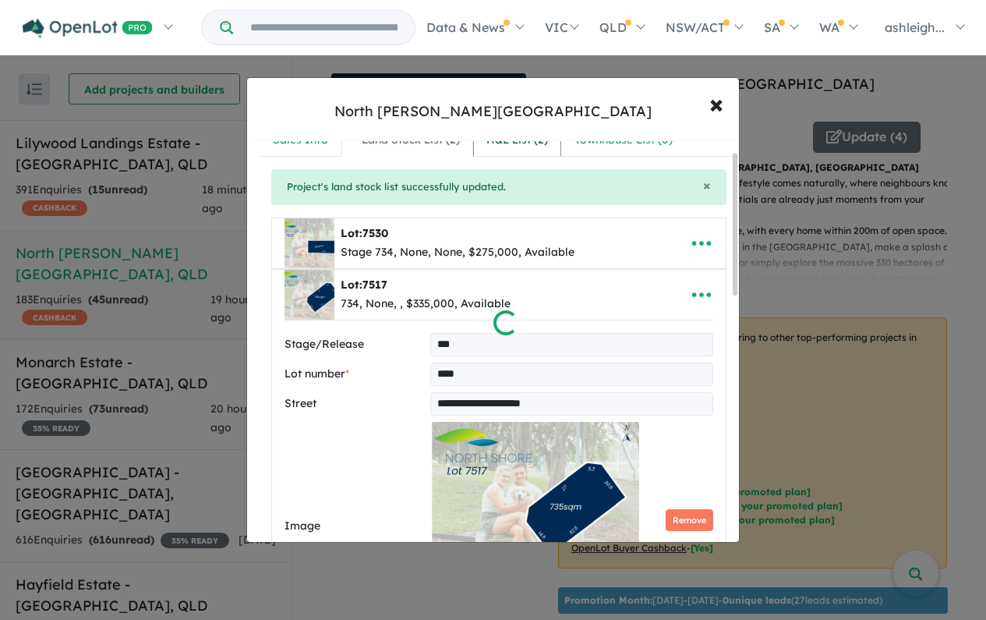
scroll to position [0, 0]
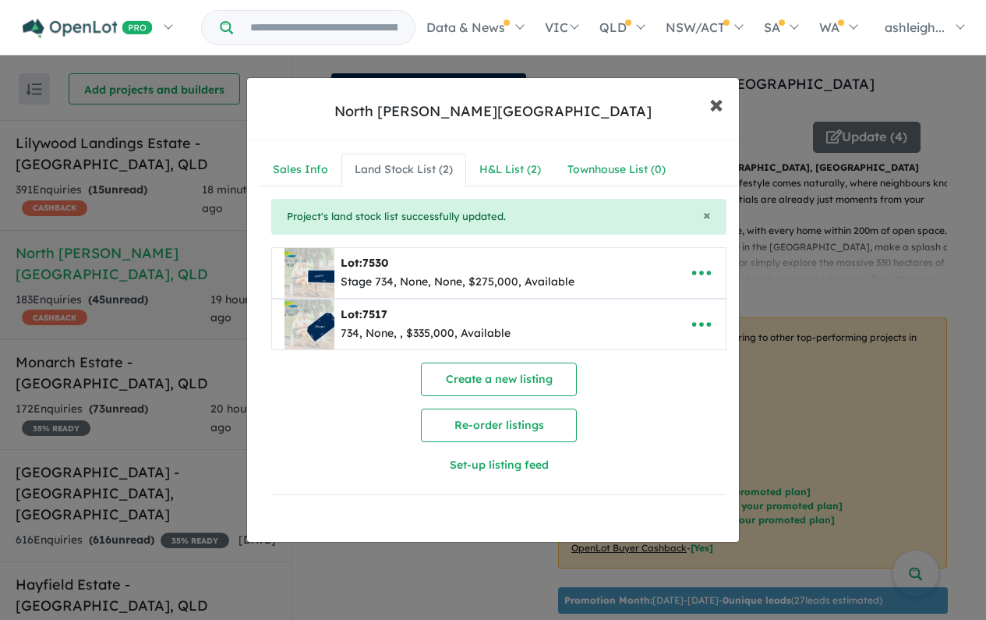
click at [716, 115] on span "×" at bounding box center [716, 104] width 14 height 34
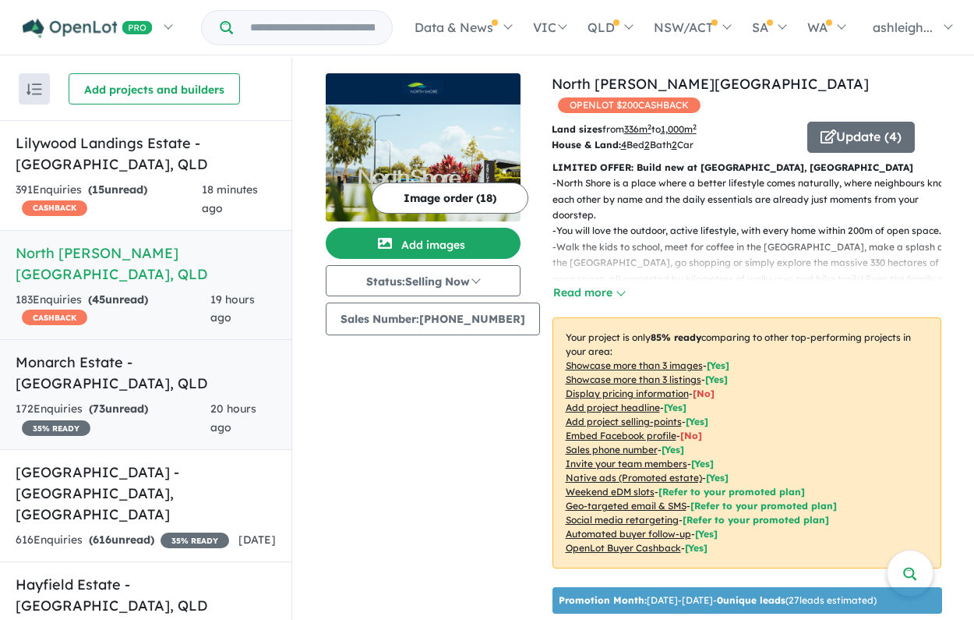
click at [142, 401] on strong "( 73 unread)" at bounding box center [118, 408] width 59 height 14
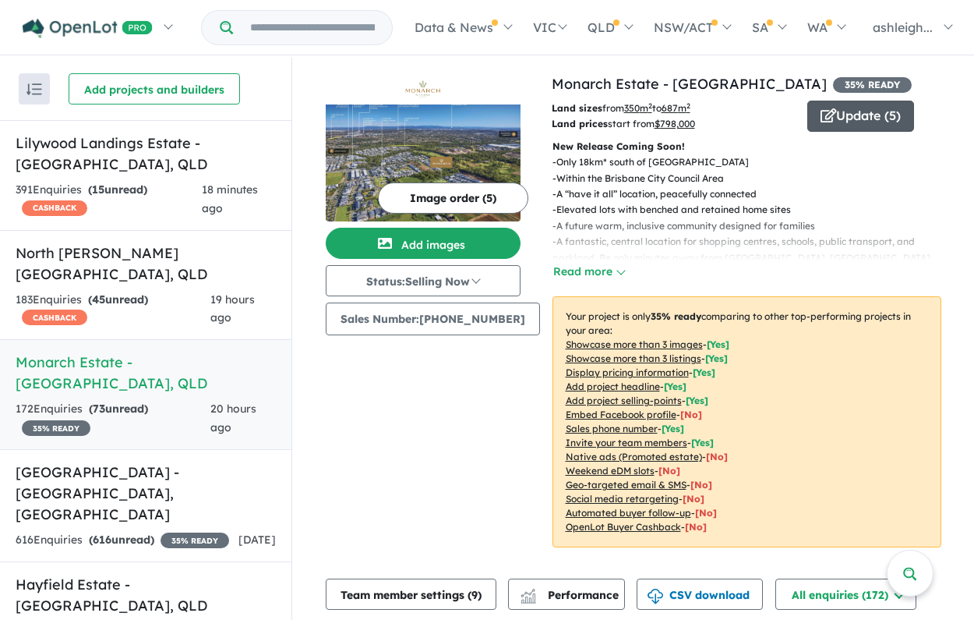
click at [847, 115] on button "Update ( 5 )" at bounding box center [861, 116] width 107 height 31
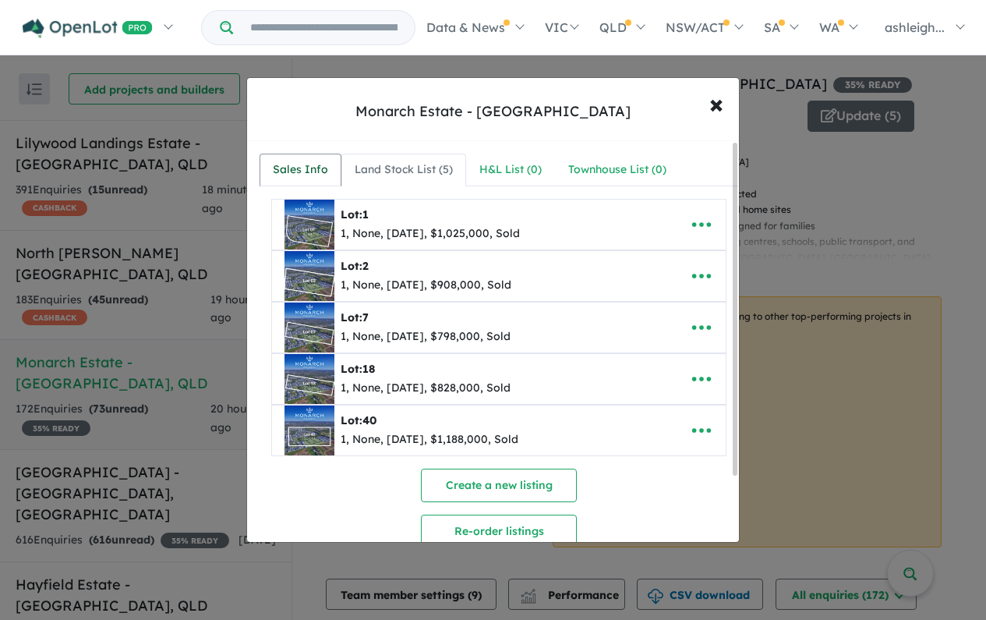
click at [302, 172] on div "Sales Info" at bounding box center [300, 170] width 55 height 19
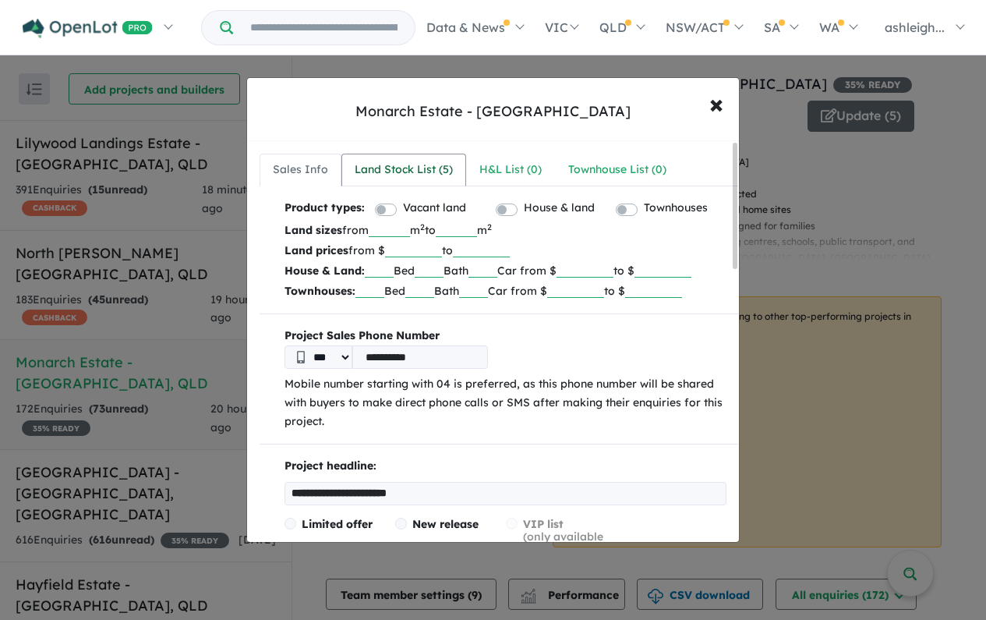
click at [395, 164] on div "Land Stock List ( 5 )" at bounding box center [404, 170] width 98 height 19
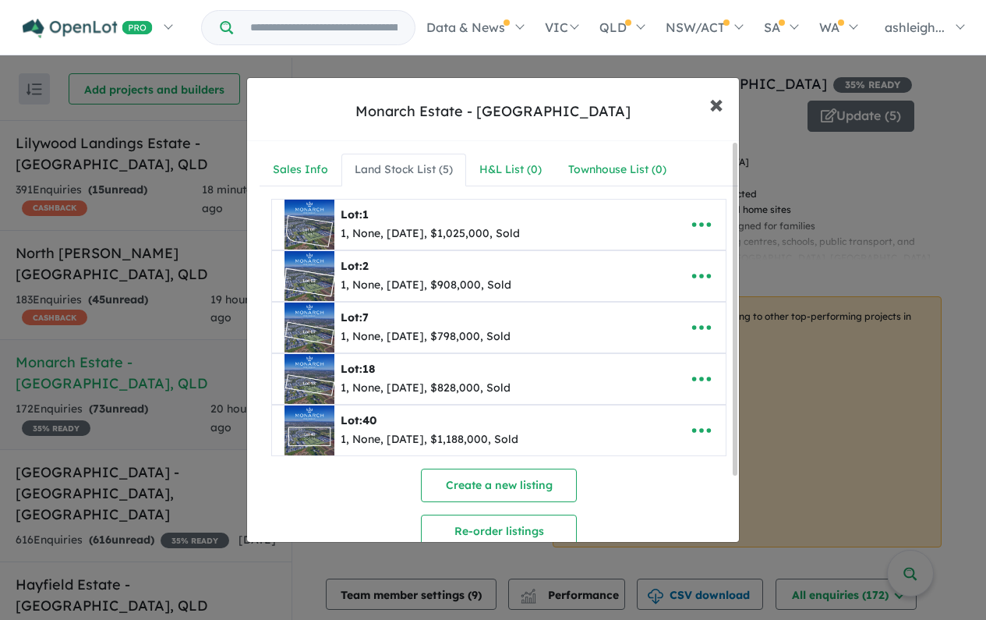
click at [708, 102] on button "× Close" at bounding box center [716, 104] width 45 height 42
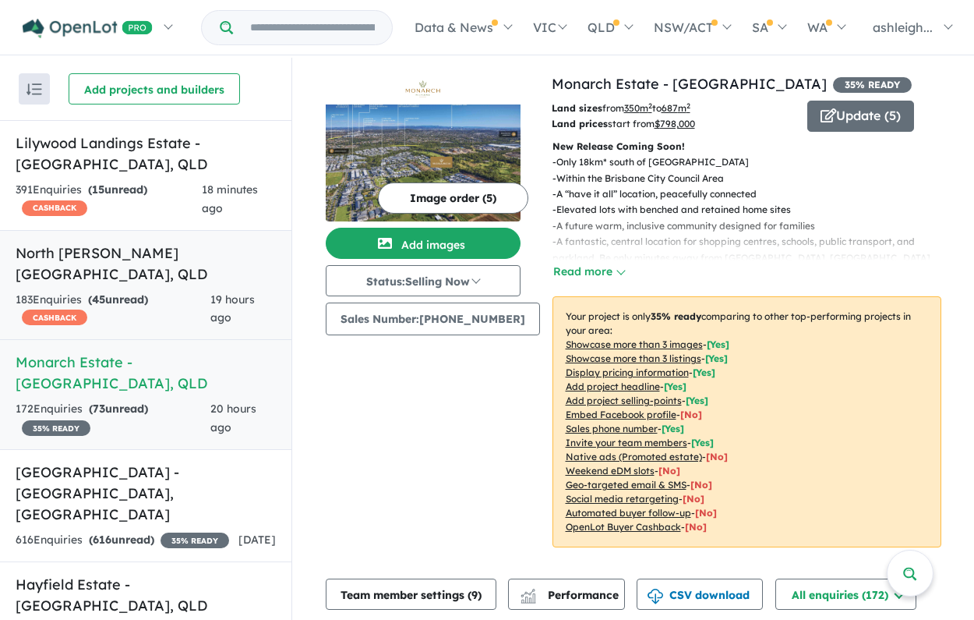
click at [126, 267] on link "North [PERSON_NAME][GEOGRAPHIC_DATA] , QLD 183 Enquir ies ( 45 unread) CASHBACK…" at bounding box center [146, 285] width 292 height 111
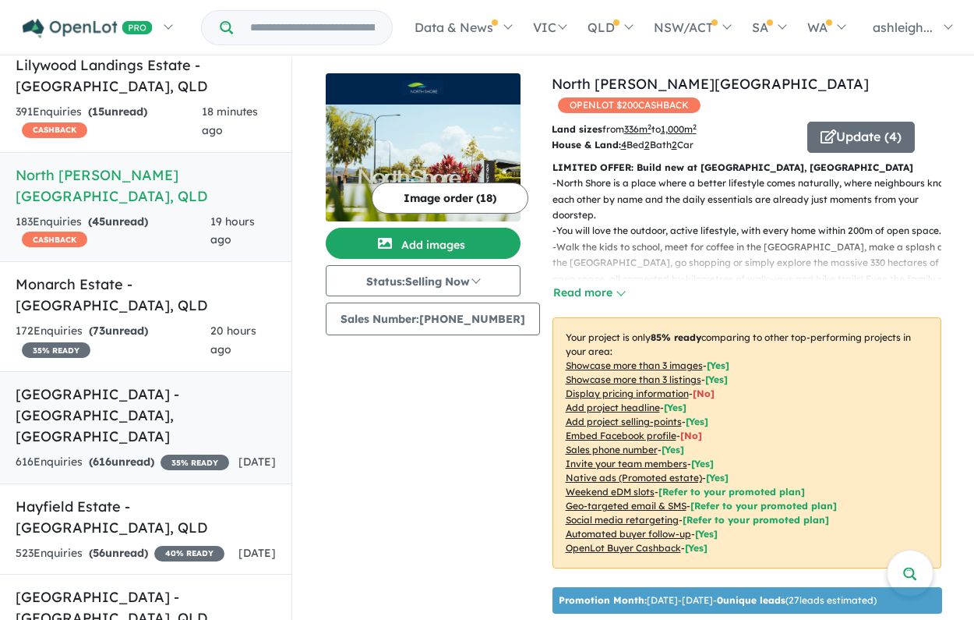
scroll to position [94, 0]
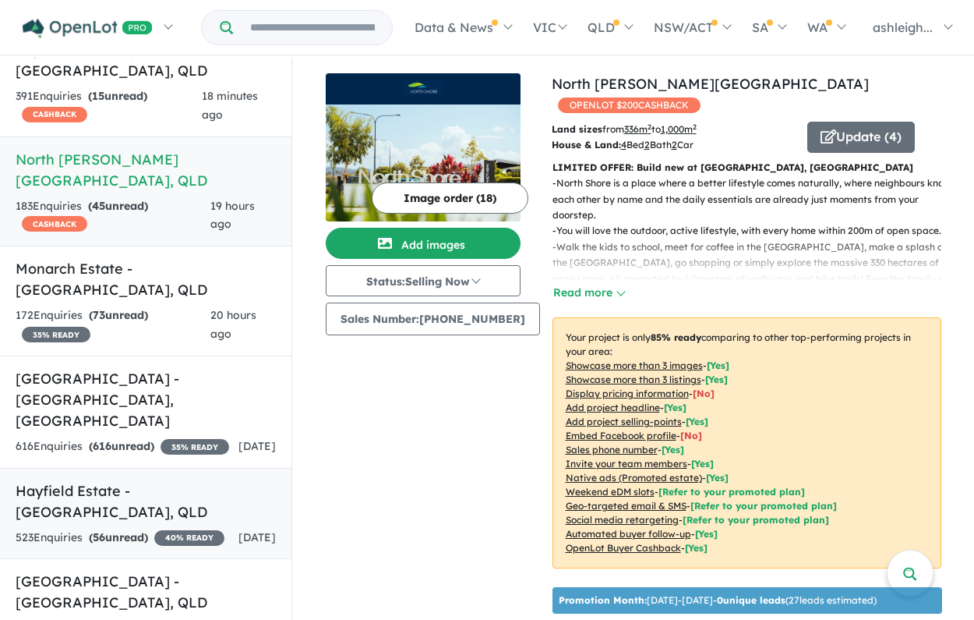
click at [167, 529] on div "523 Enquir ies ( 56 unread) 40 % READY" at bounding box center [120, 538] width 209 height 19
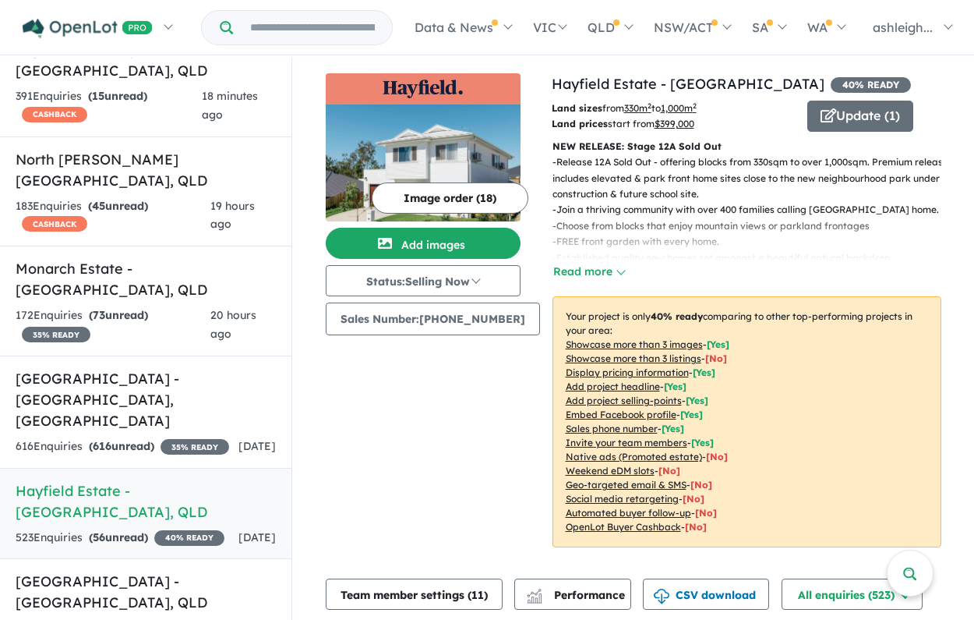
scroll to position [2, 0]
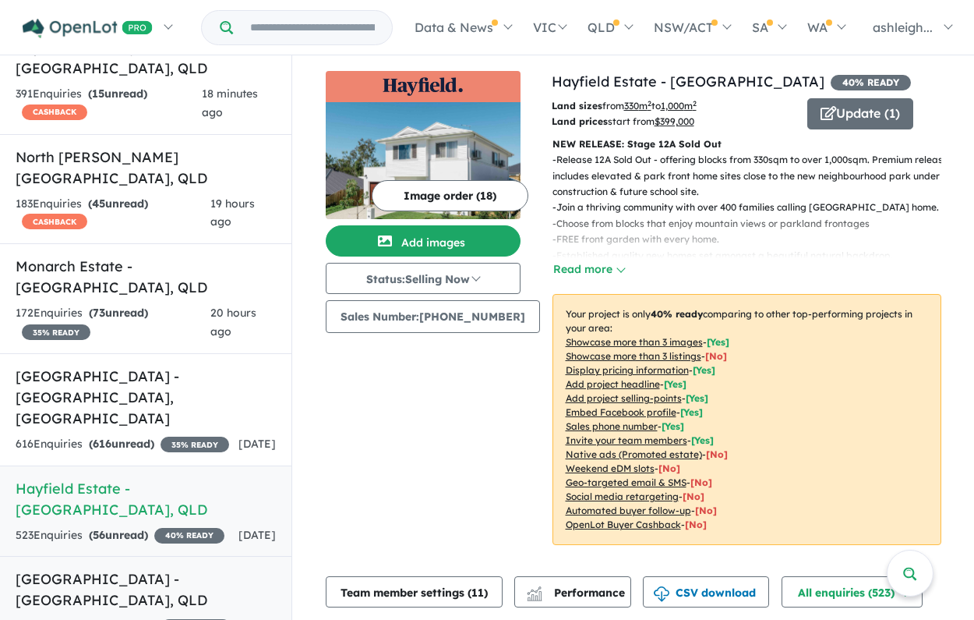
click at [188, 568] on h5 "Paradise Lakes Estate - [GEOGRAPHIC_DATA] , [GEOGRAPHIC_DATA]" at bounding box center [146, 589] width 260 height 42
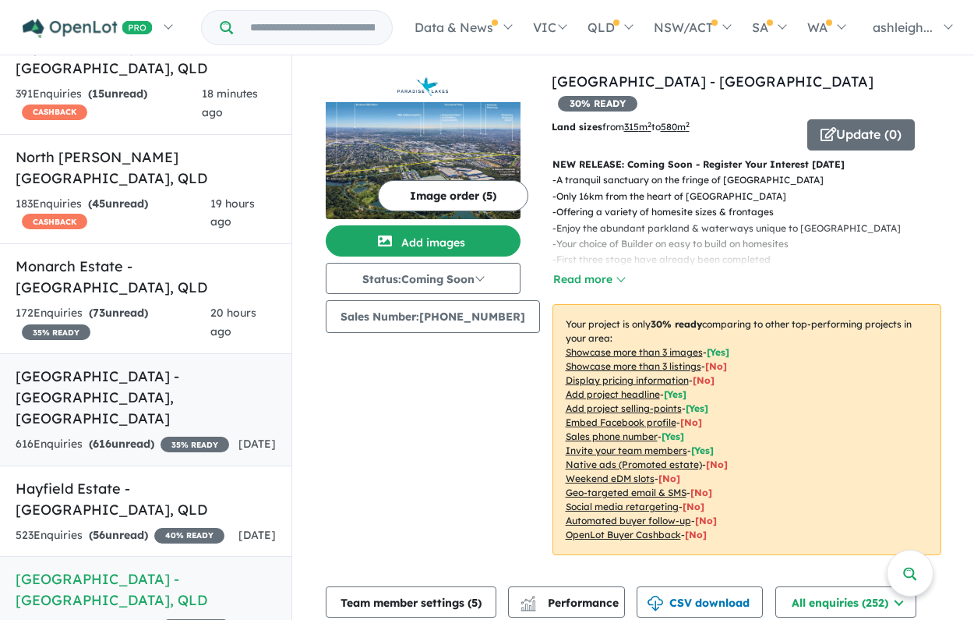
click at [205, 366] on h5 "[GEOGRAPHIC_DATA] - [GEOGRAPHIC_DATA] , [GEOGRAPHIC_DATA]" at bounding box center [146, 397] width 260 height 63
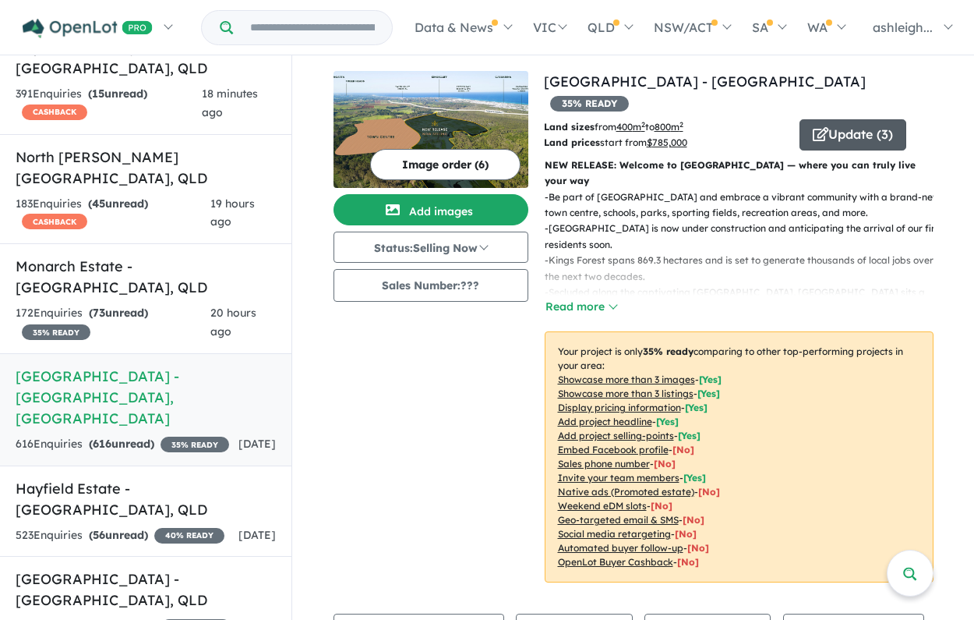
click at [880, 119] on button "Update ( 3 )" at bounding box center [853, 134] width 107 height 31
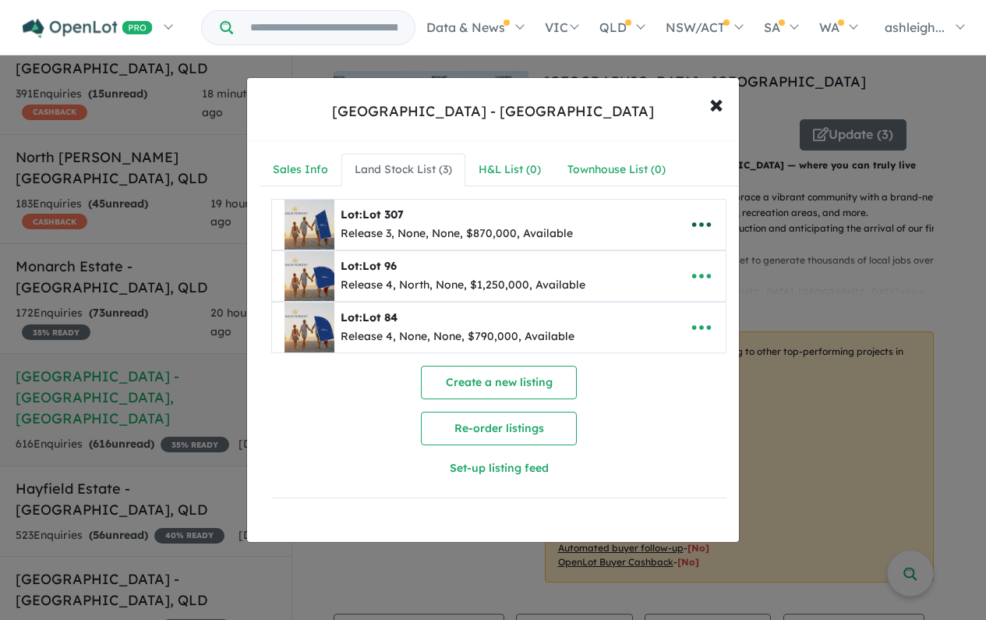
click at [703, 217] on icon "button" at bounding box center [701, 224] width 23 height 23
click at [658, 426] on div "Create a new listing Re-order listings Set-up listing feed" at bounding box center [498, 425] width 455 height 119
click at [719, 98] on span "×" at bounding box center [716, 104] width 14 height 34
